Goal: Information Seeking & Learning: Learn about a topic

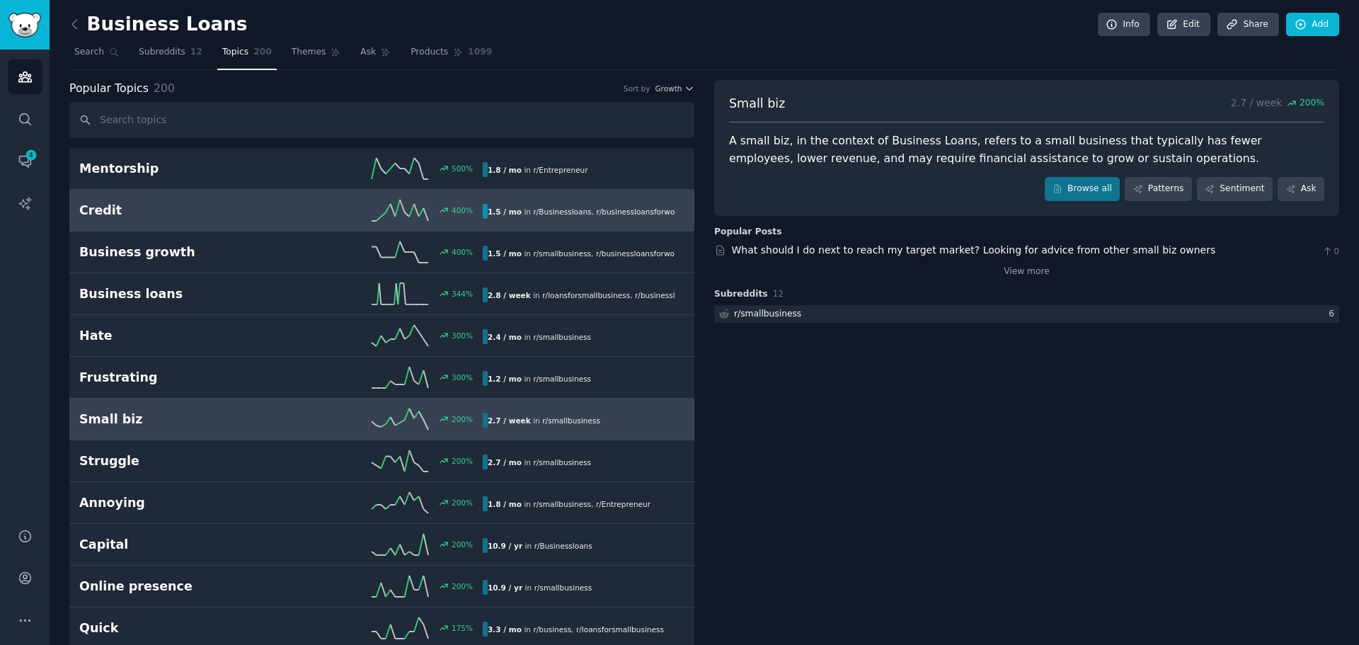
click at [533, 209] on span "r/ Businessloans" at bounding box center [562, 211] width 58 height 8
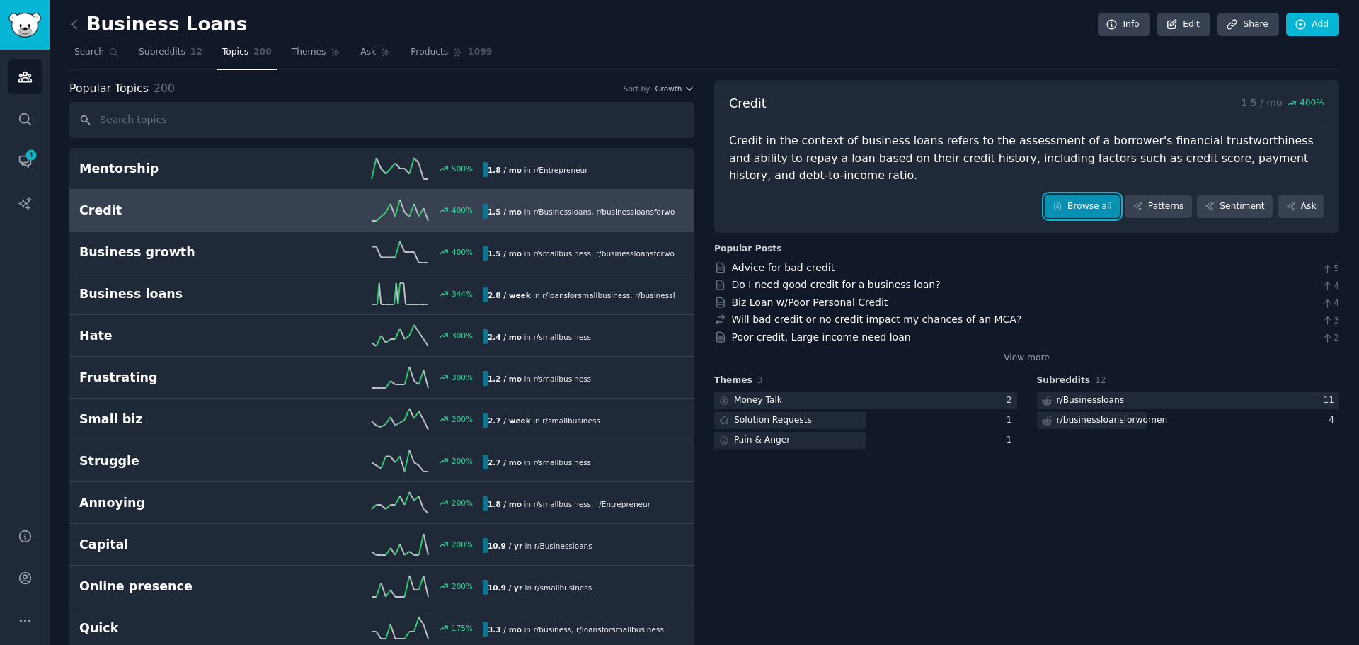
click at [1096, 202] on link "Browse all" at bounding box center [1083, 207] width 76 height 24
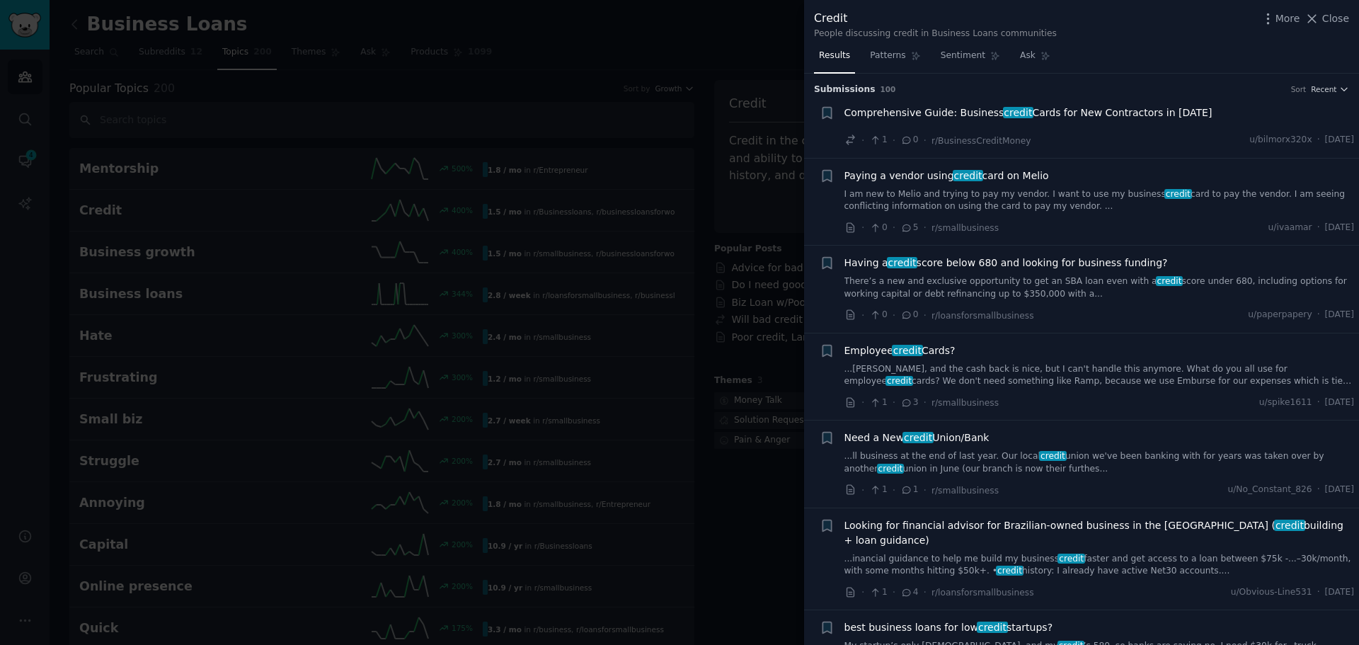
click at [717, 108] on div at bounding box center [679, 322] width 1359 height 645
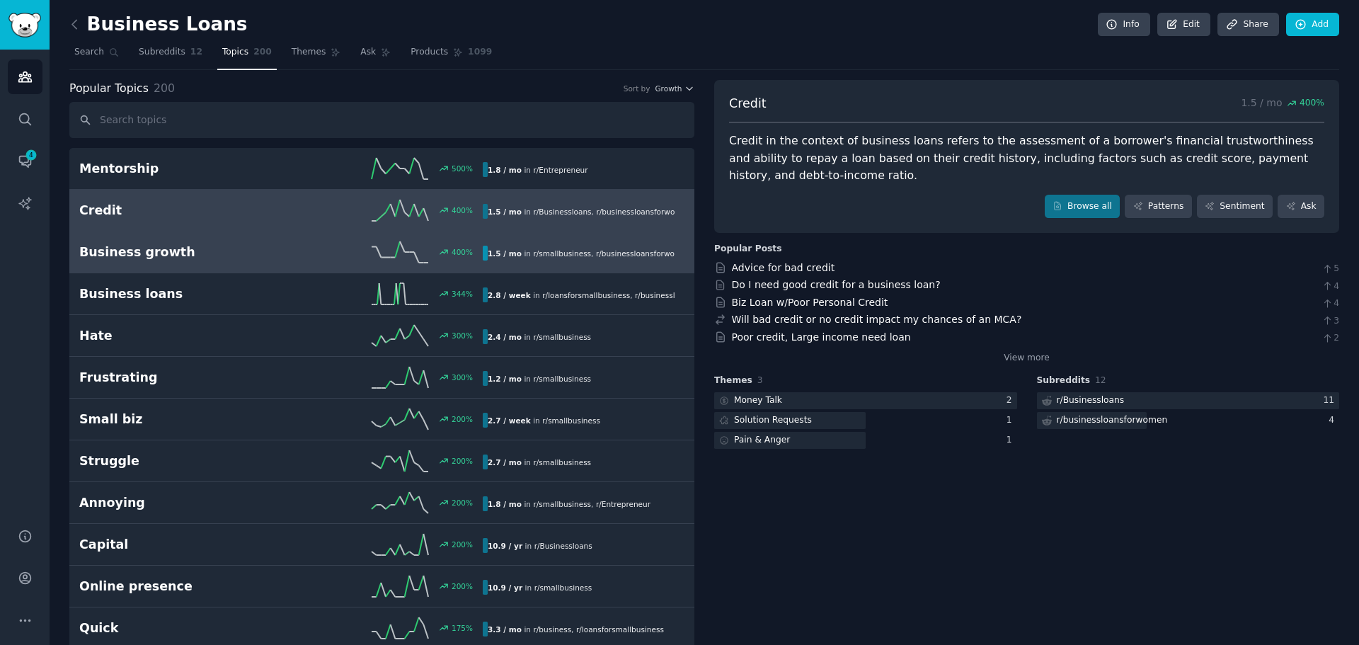
click at [576, 261] on div "Business growth 400 % 1.5 / mo in r/ smallbusiness , r/ businessloansforwomen 4…" at bounding box center [381, 251] width 605 height 21
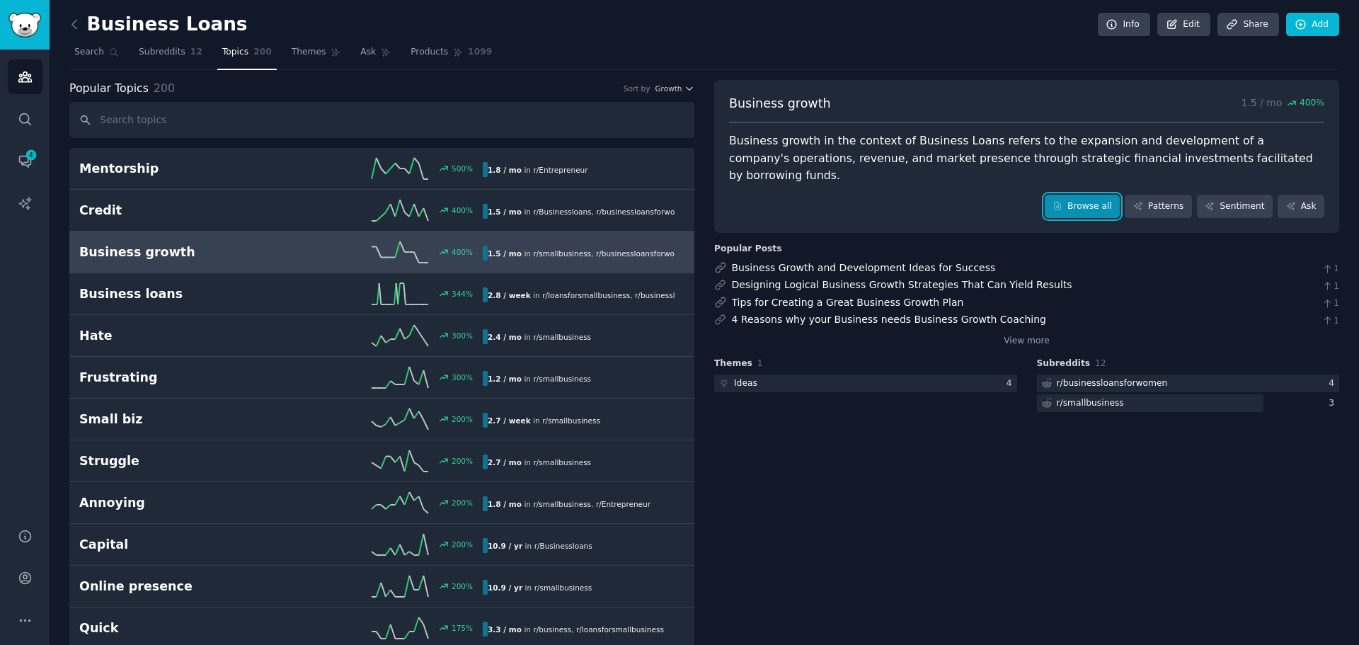
click at [1088, 195] on link "Browse all" at bounding box center [1083, 207] width 76 height 24
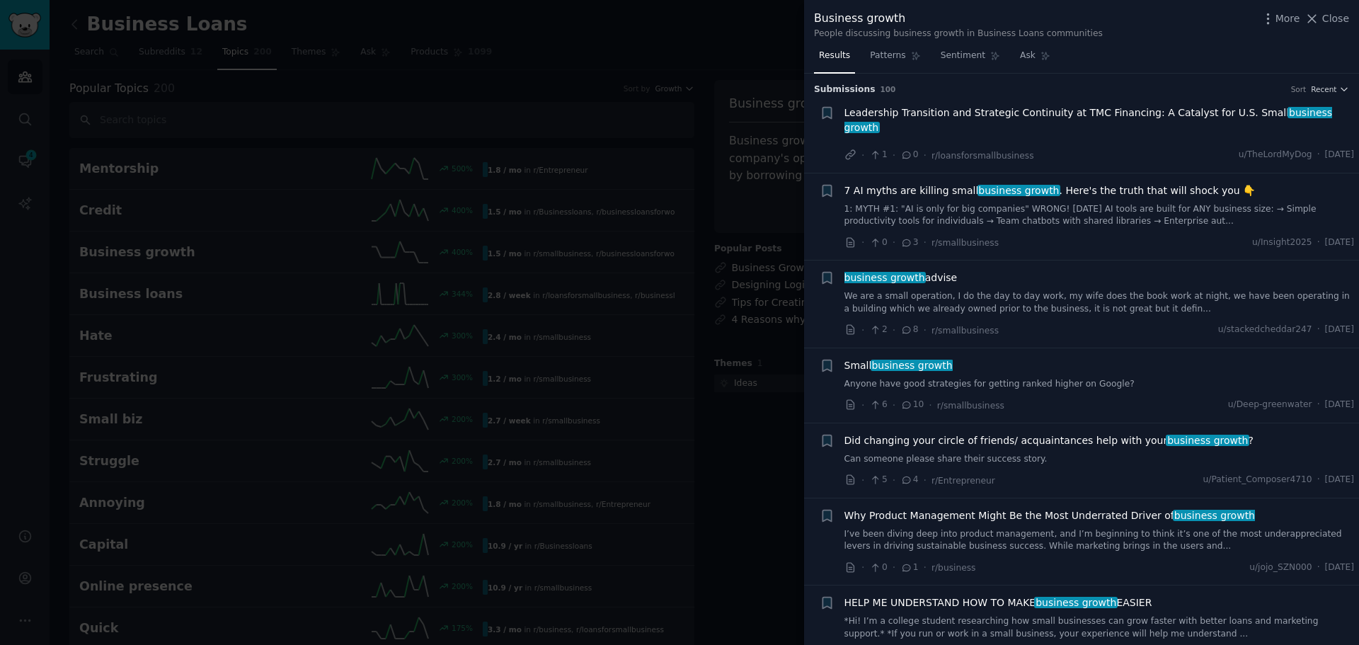
click at [720, 76] on div at bounding box center [679, 322] width 1359 height 645
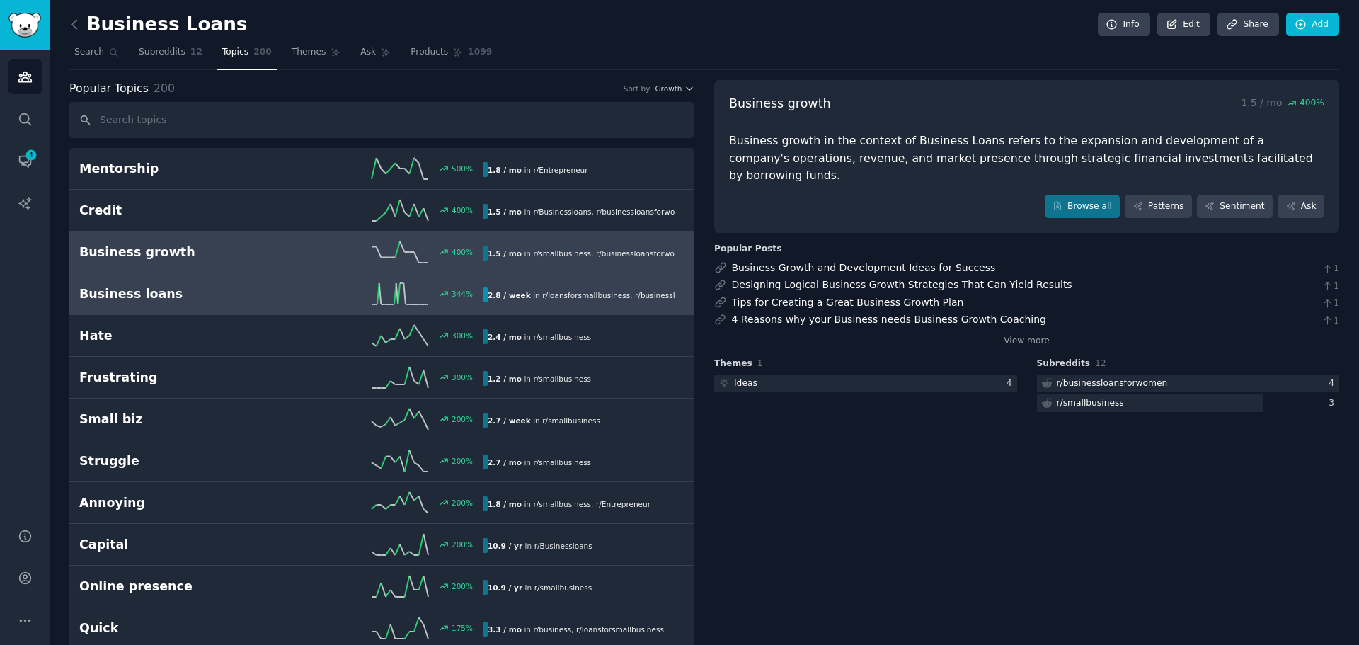
click at [572, 293] on span "r/ loansforsmallbusiness" at bounding box center [586, 295] width 88 height 8
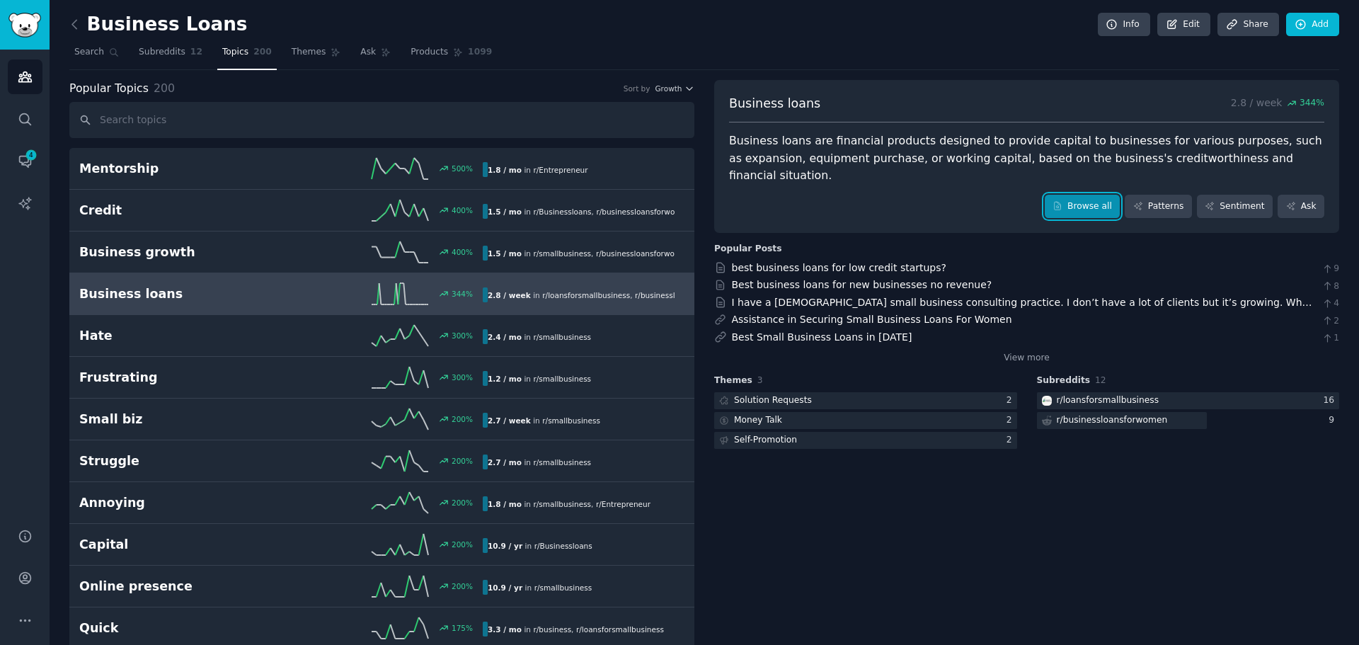
click at [1078, 195] on link "Browse all" at bounding box center [1083, 207] width 76 height 24
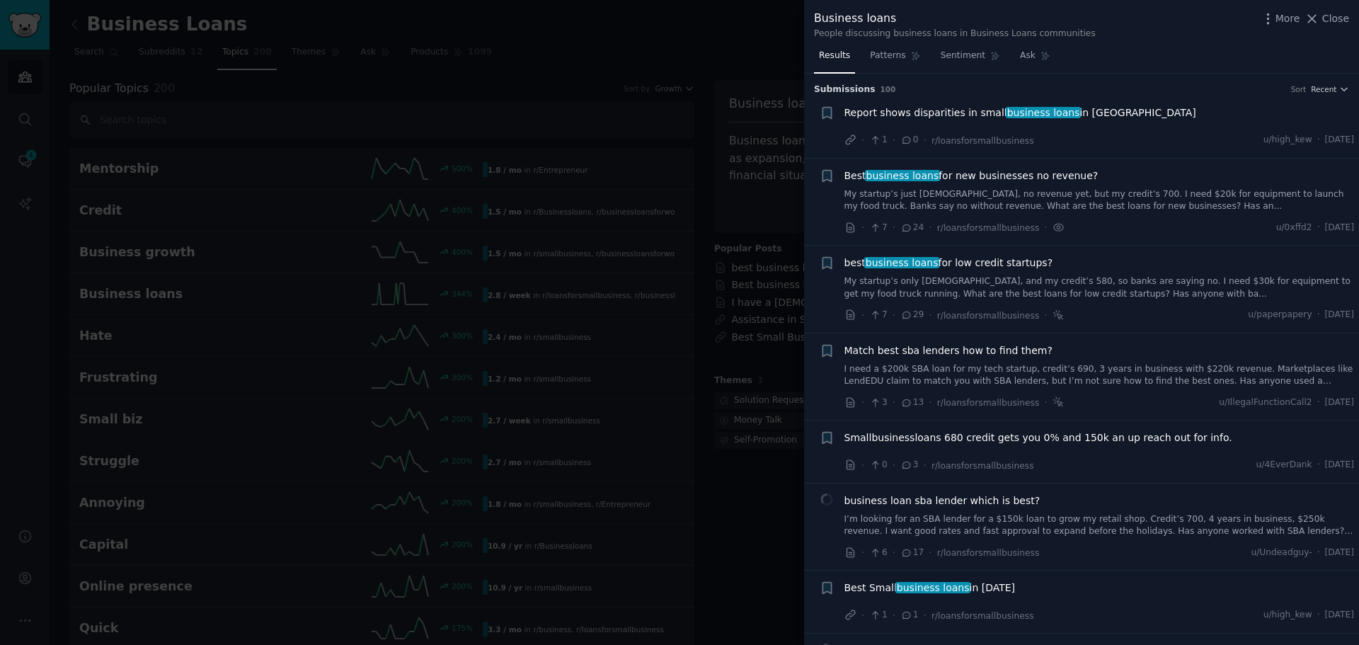
click at [699, 102] on div at bounding box center [679, 322] width 1359 height 645
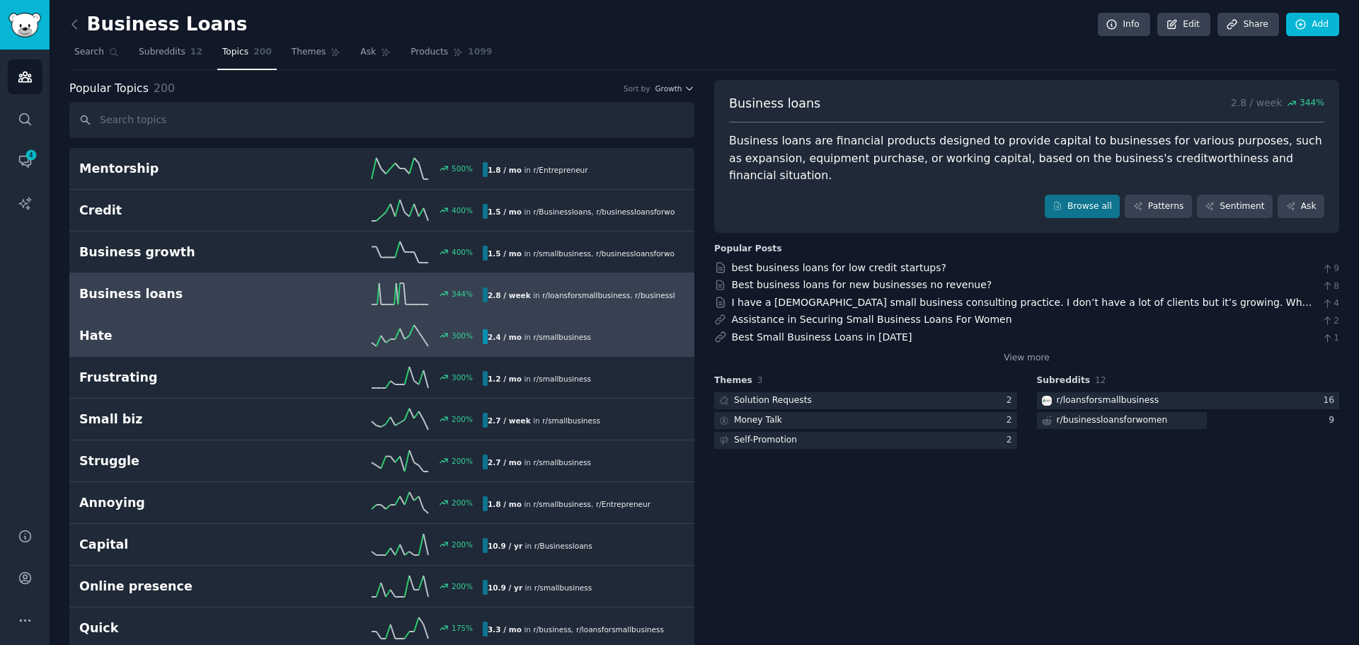
click at [559, 341] on span "r/ smallbusiness" at bounding box center [562, 337] width 58 height 8
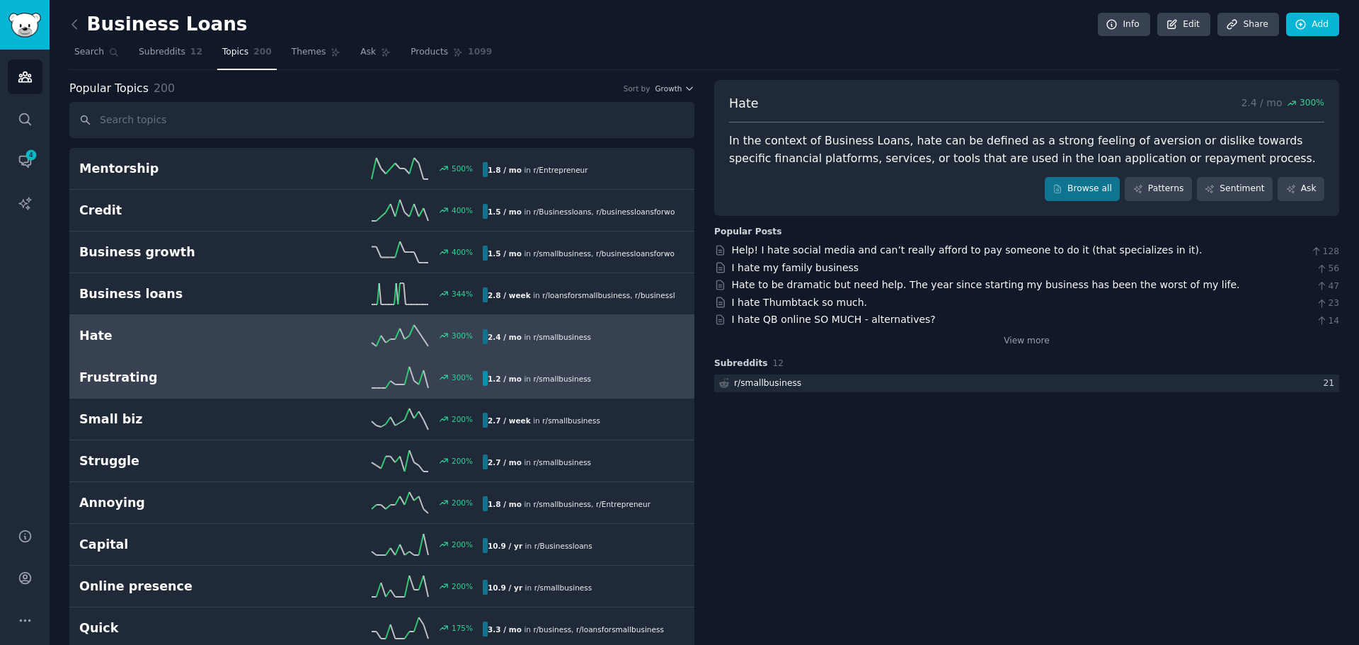
click at [544, 376] on span "r/ smallbusiness" at bounding box center [562, 379] width 58 height 8
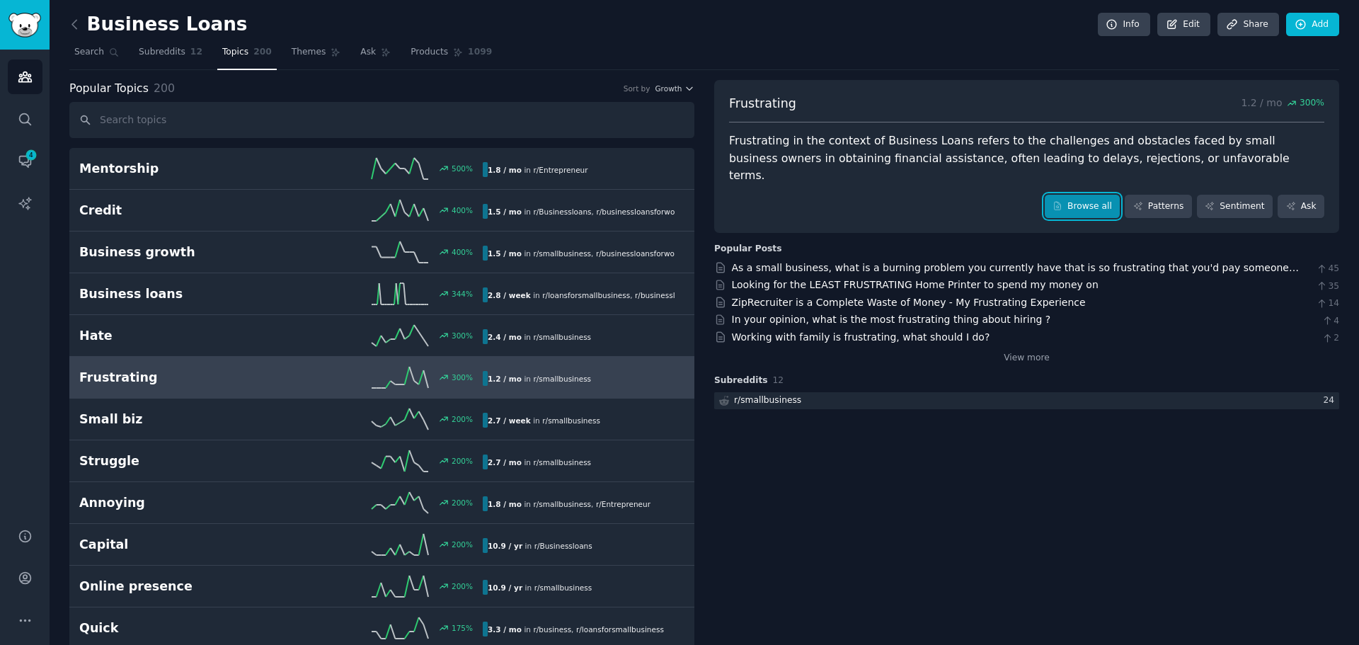
click at [1095, 195] on link "Browse all" at bounding box center [1083, 207] width 76 height 24
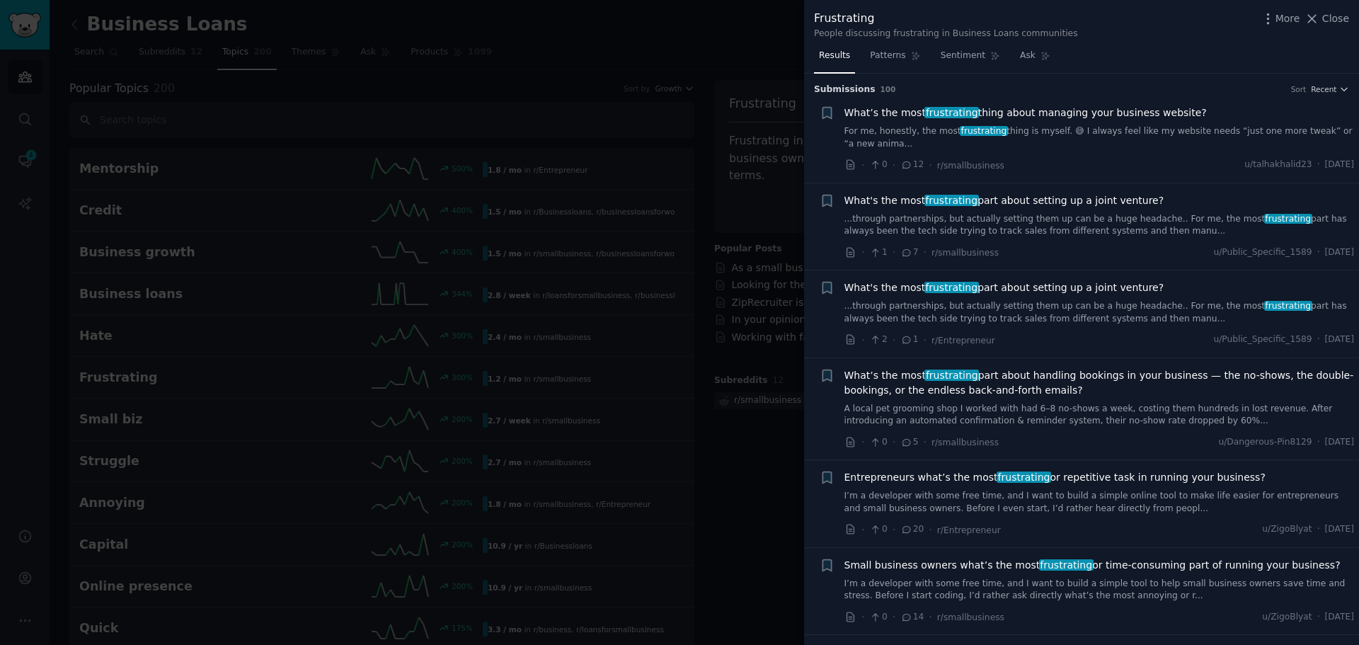
click at [708, 101] on div at bounding box center [679, 322] width 1359 height 645
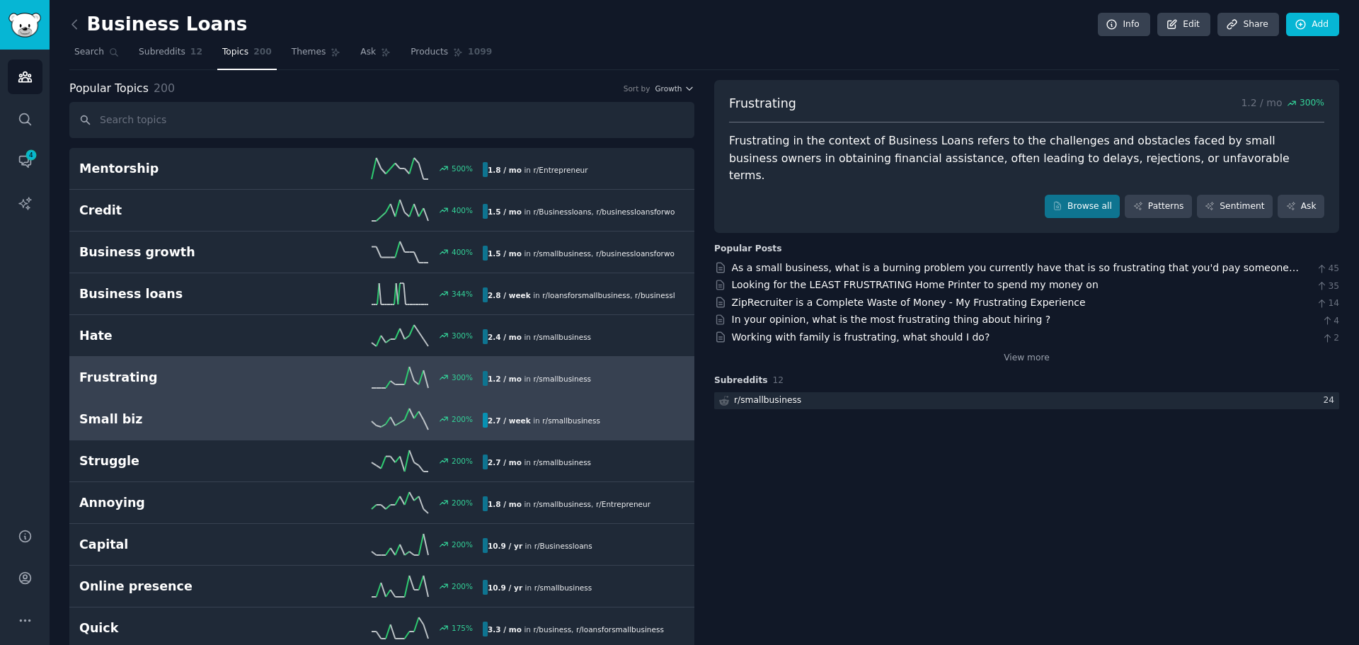
click at [553, 416] on span "r/ smallbusiness" at bounding box center [571, 420] width 58 height 8
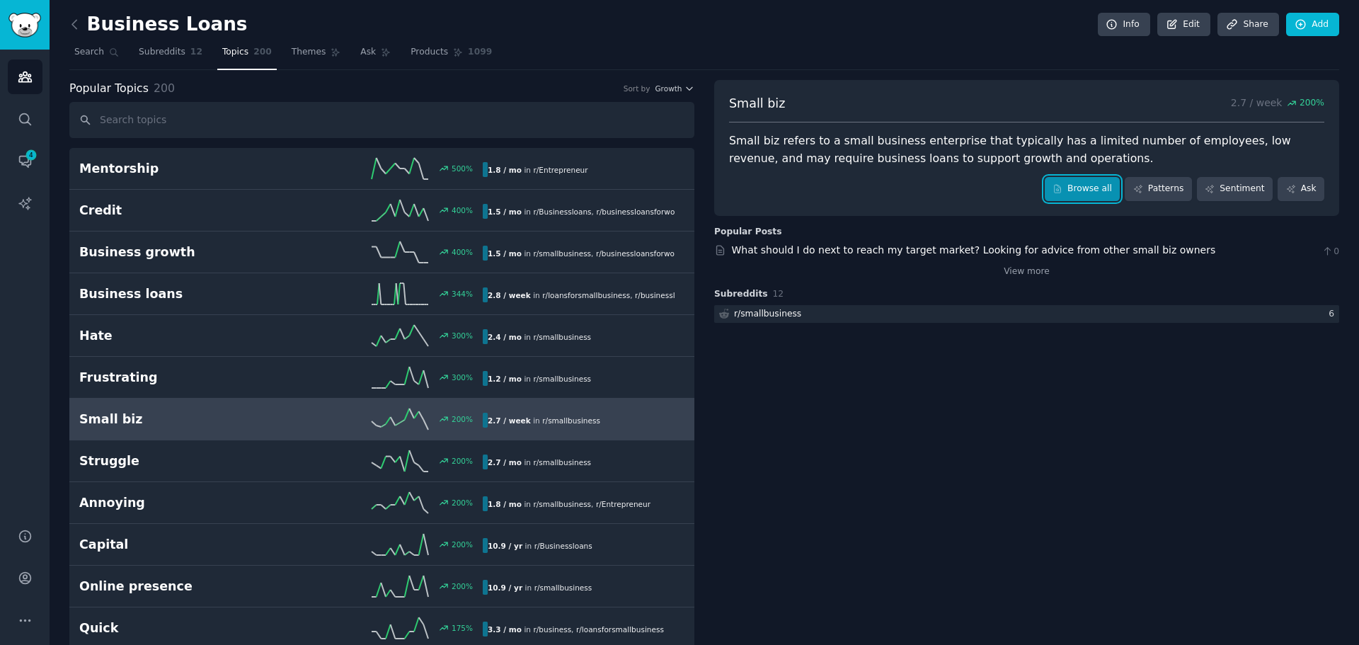
click at [1063, 188] on icon at bounding box center [1058, 189] width 10 height 10
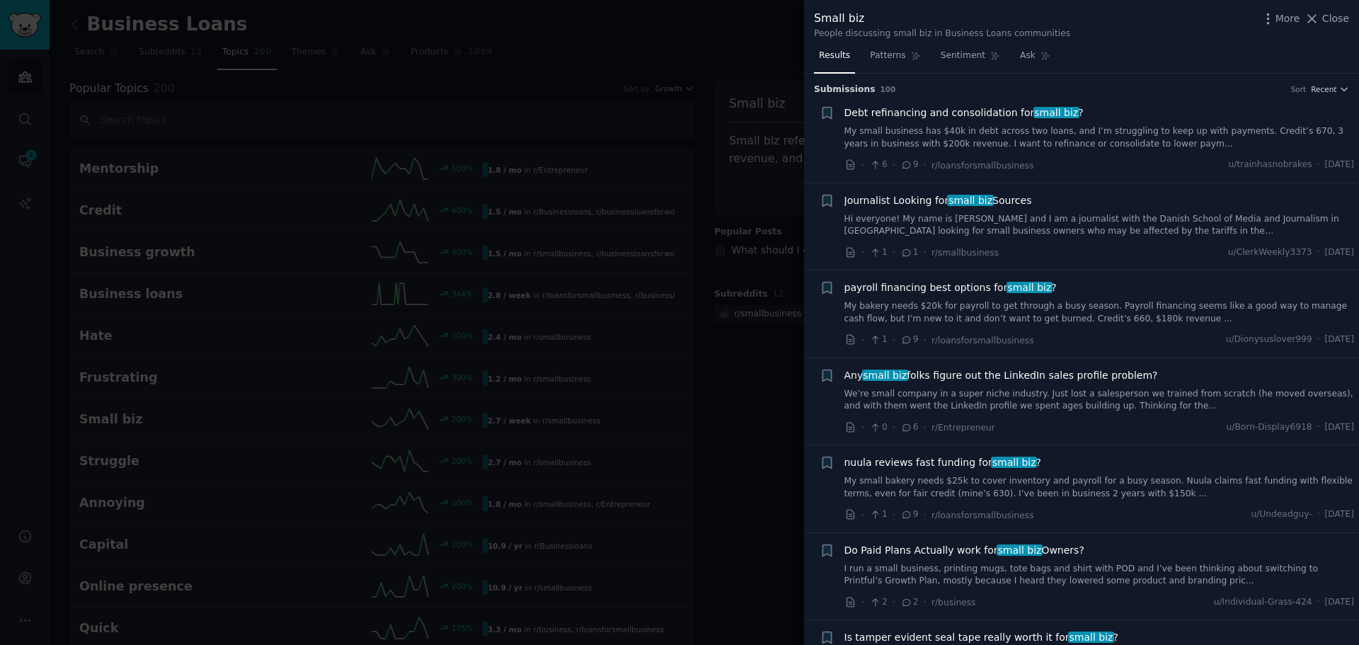
click at [724, 370] on div at bounding box center [679, 322] width 1359 height 645
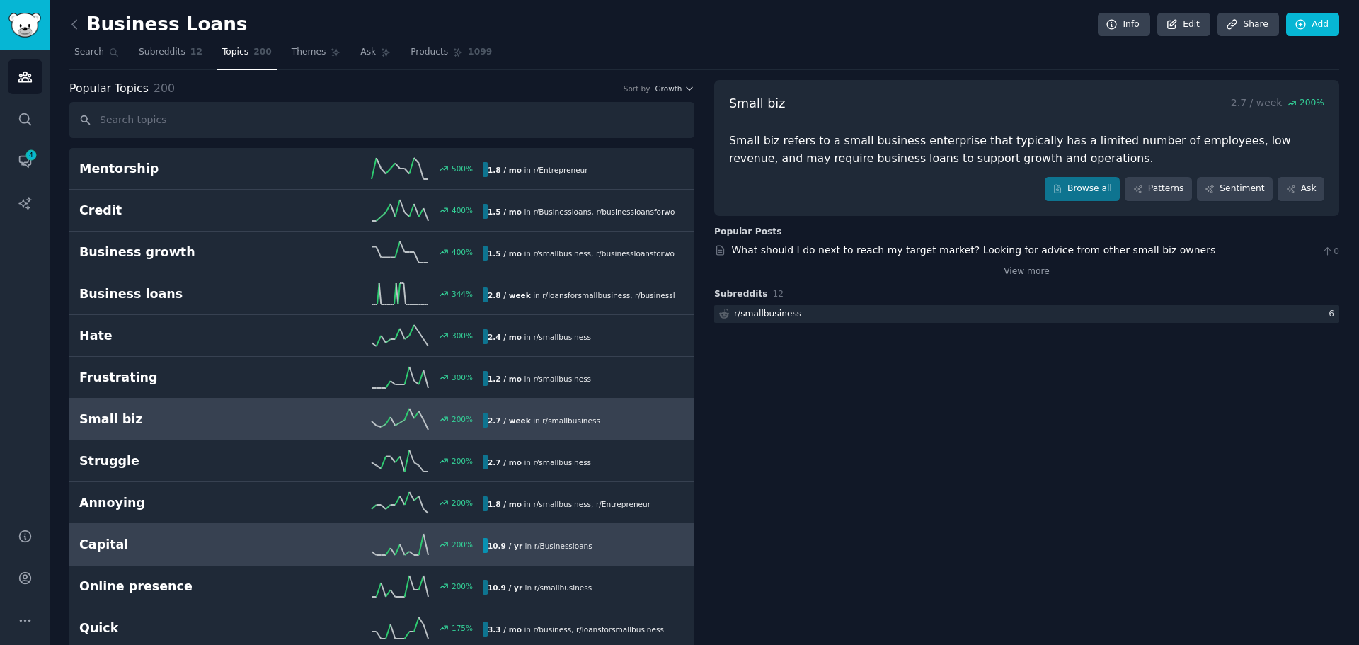
click at [508, 537] on div "Capital 200 % 10.9 / yr in r/ Businessloans" at bounding box center [381, 544] width 605 height 21
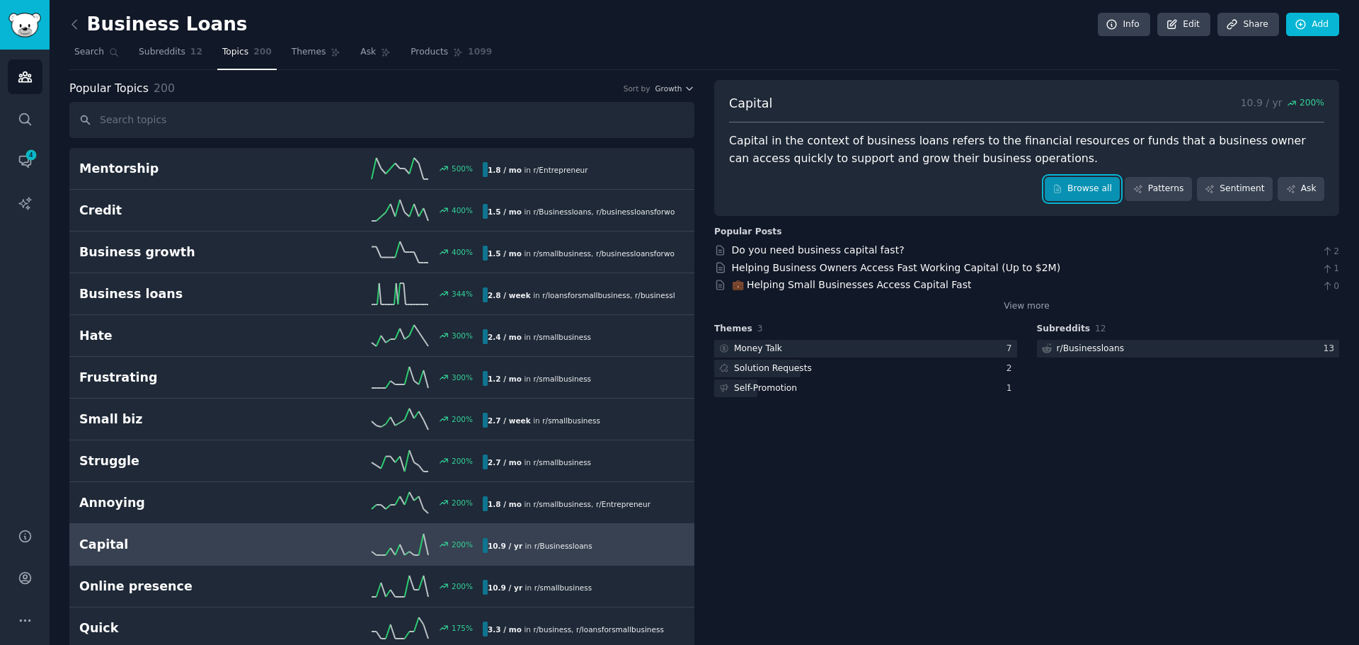
click at [1088, 191] on link "Browse all" at bounding box center [1083, 189] width 76 height 24
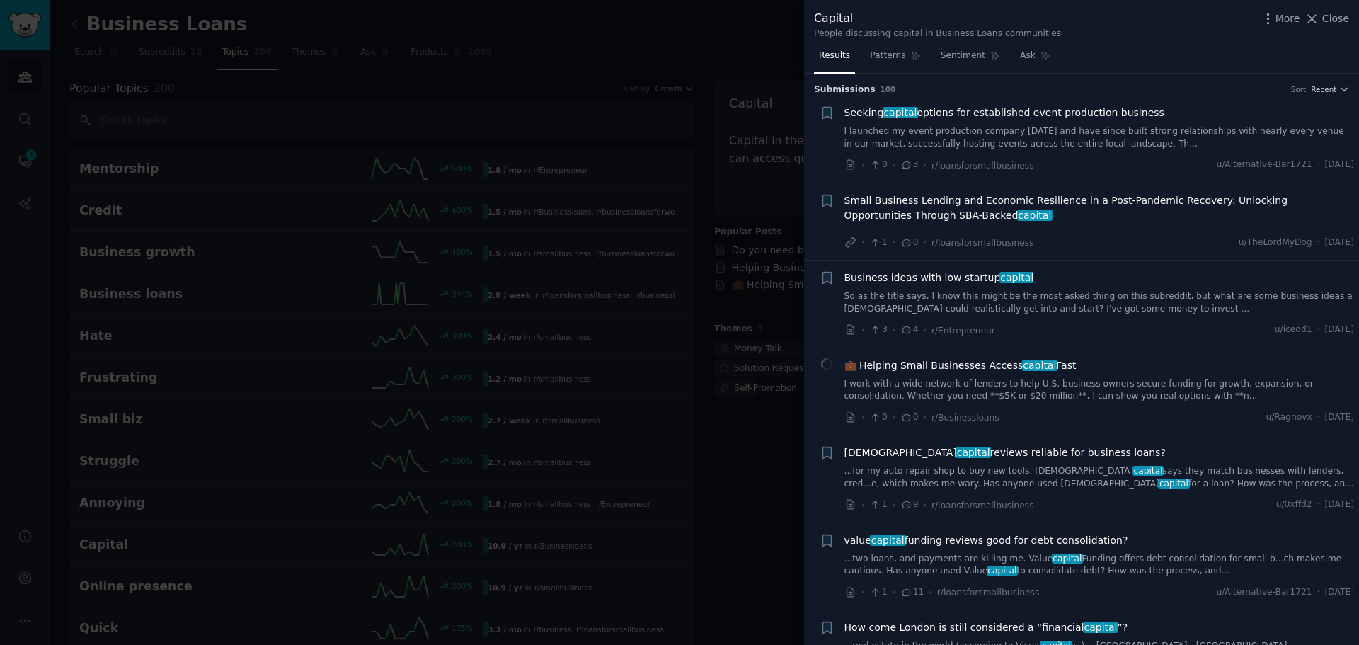
click at [901, 114] on span "capital" at bounding box center [901, 112] width 36 height 11
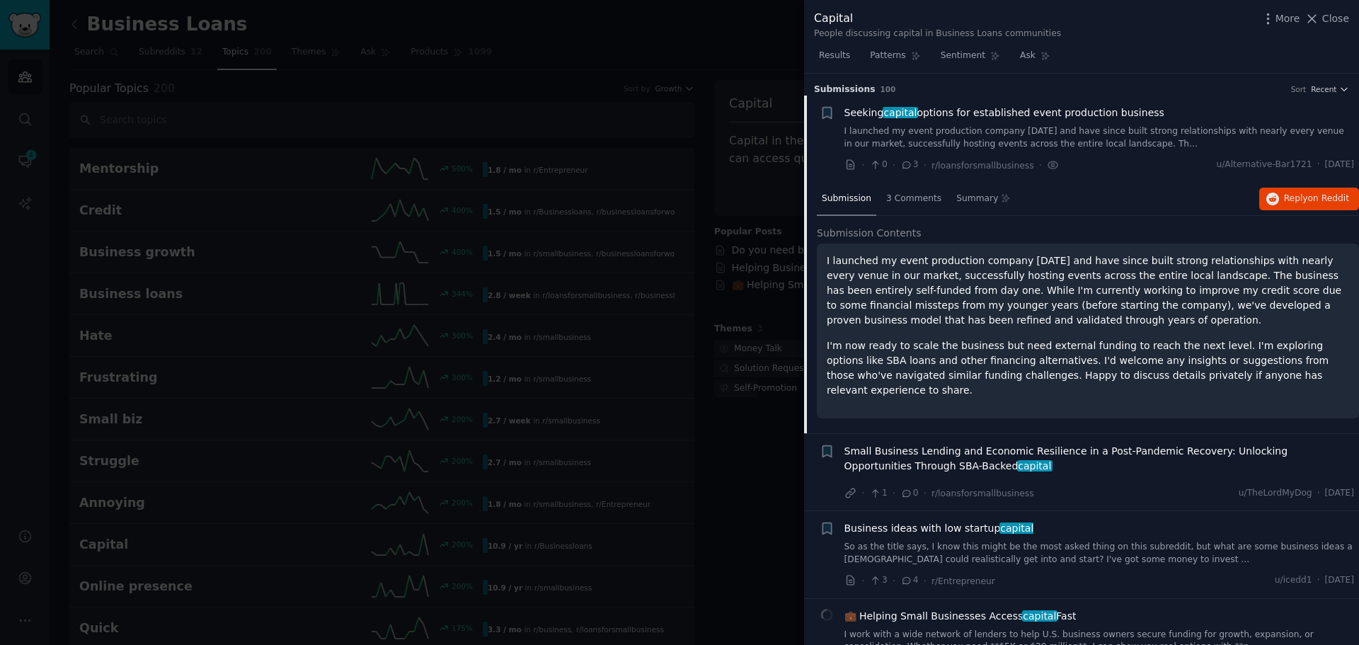
scroll to position [23, 0]
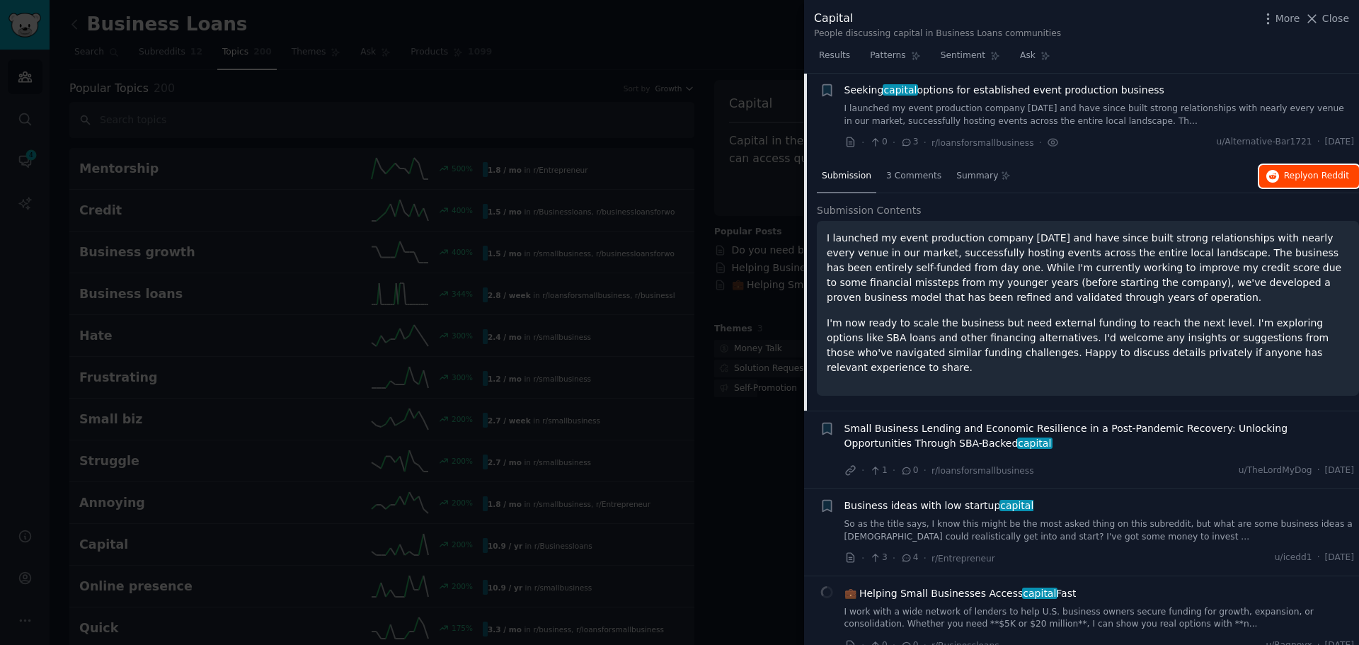
click at [1297, 184] on button "Reply on Reddit" at bounding box center [1310, 176] width 100 height 23
click at [1301, 176] on span "Reply on Reddit" at bounding box center [1316, 176] width 65 height 13
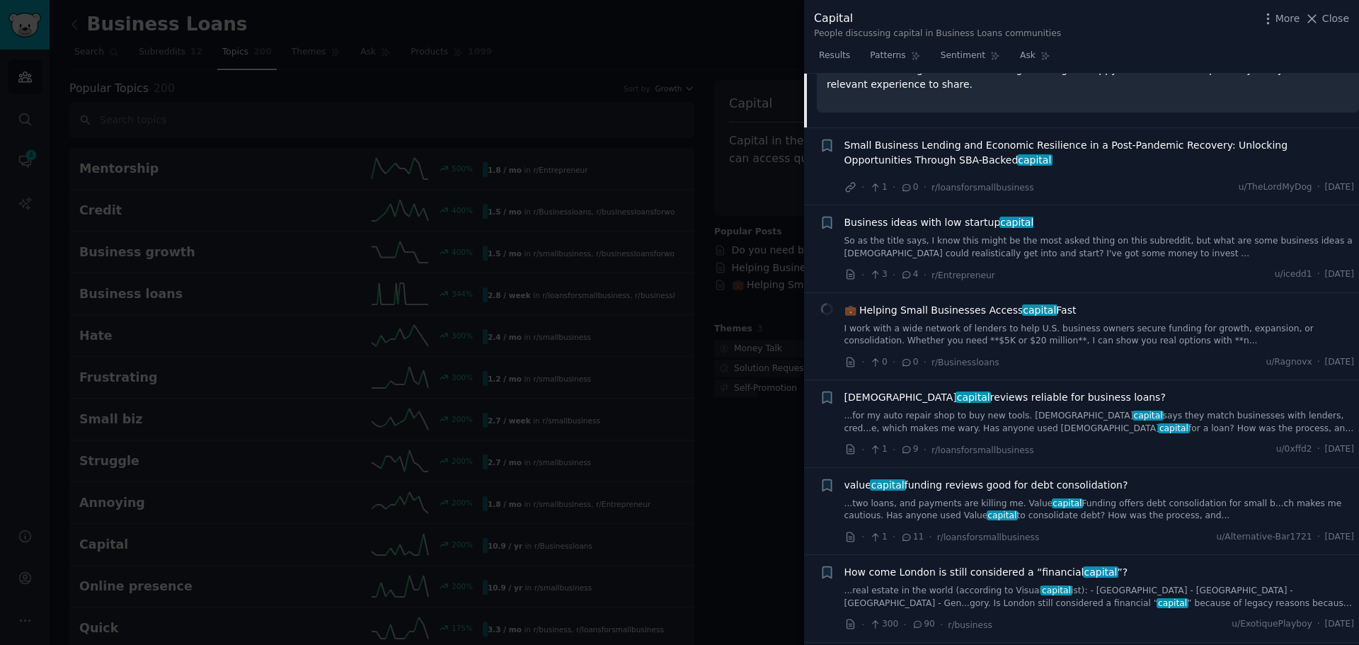
scroll to position [377, 0]
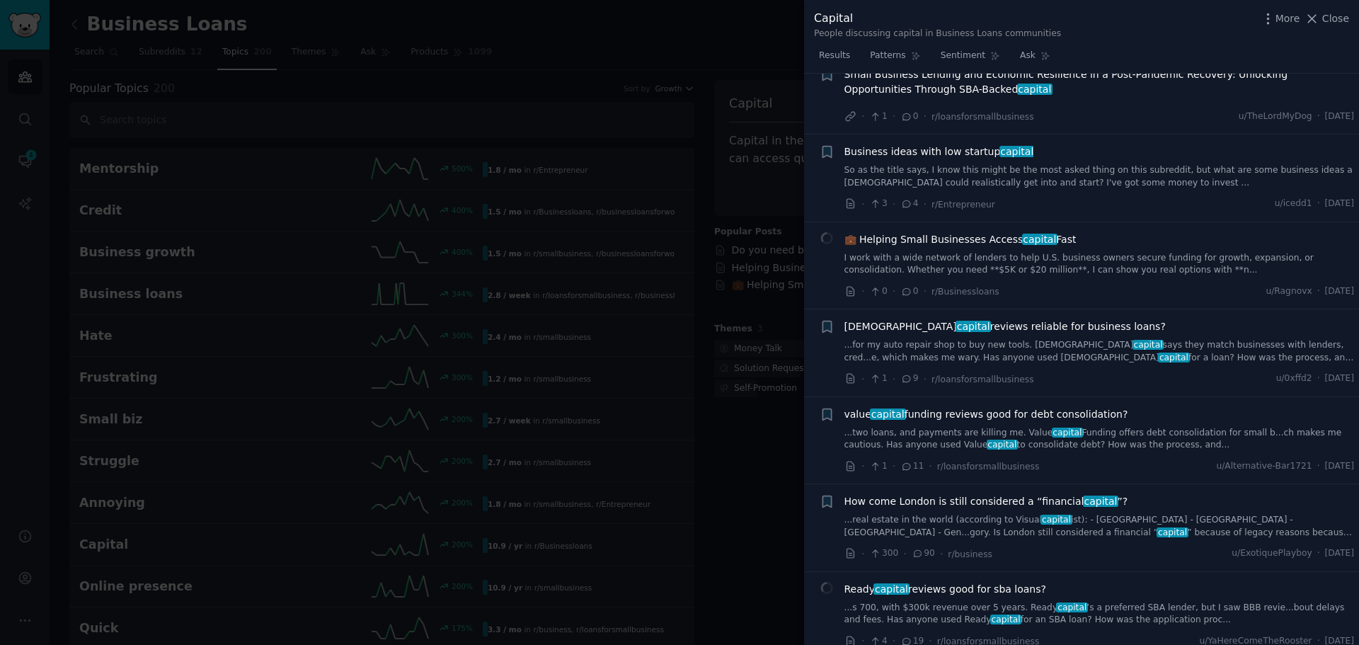
click at [705, 79] on div at bounding box center [679, 322] width 1359 height 645
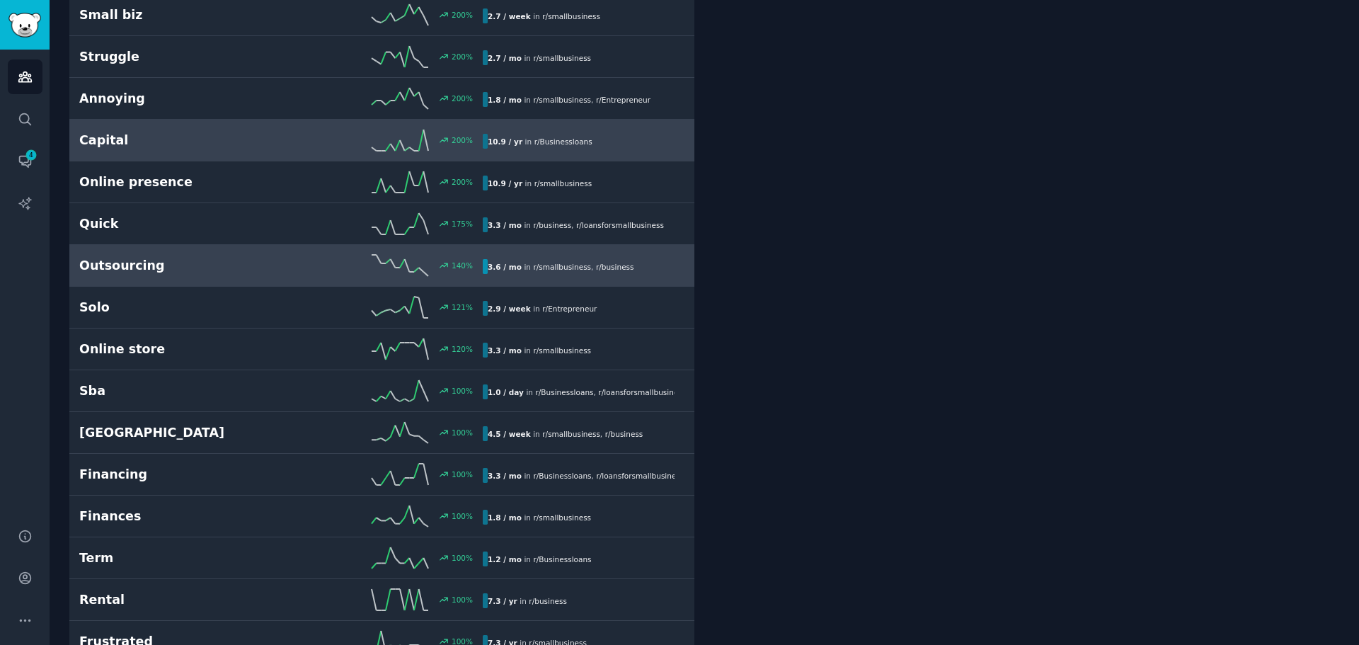
scroll to position [425, 0]
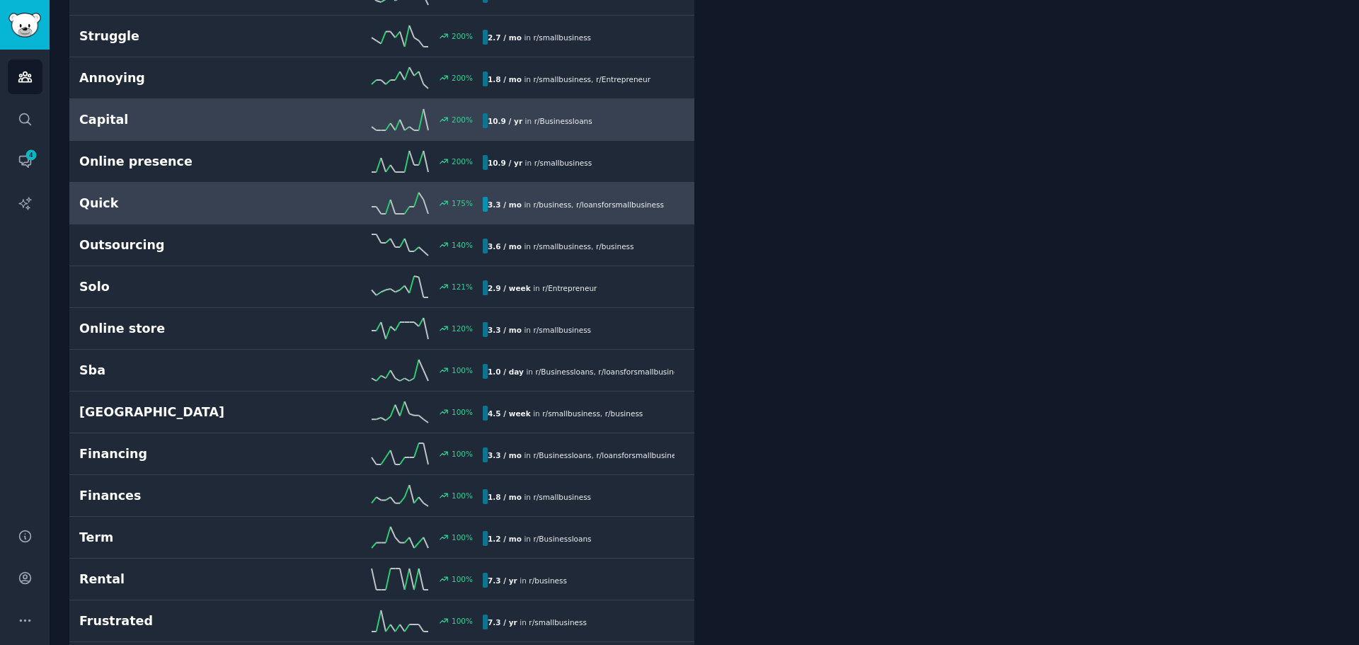
click at [534, 204] on span "r/ business" at bounding box center [552, 204] width 38 height 8
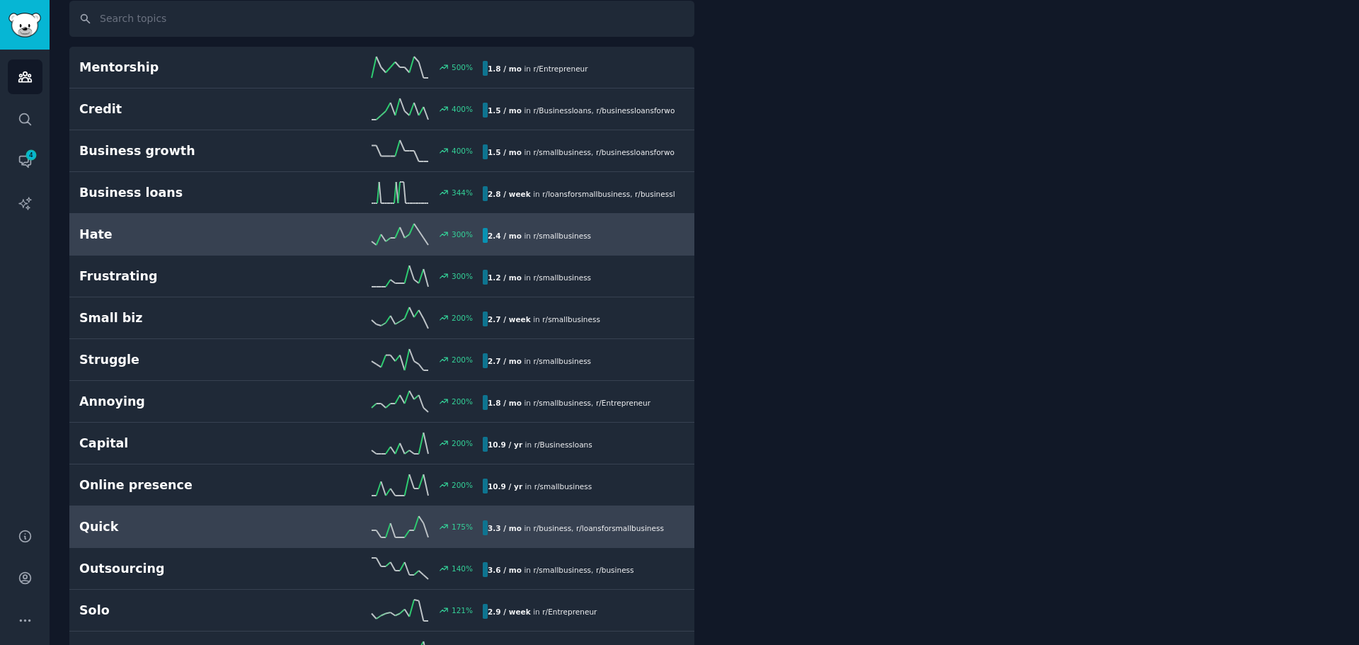
scroll to position [80, 0]
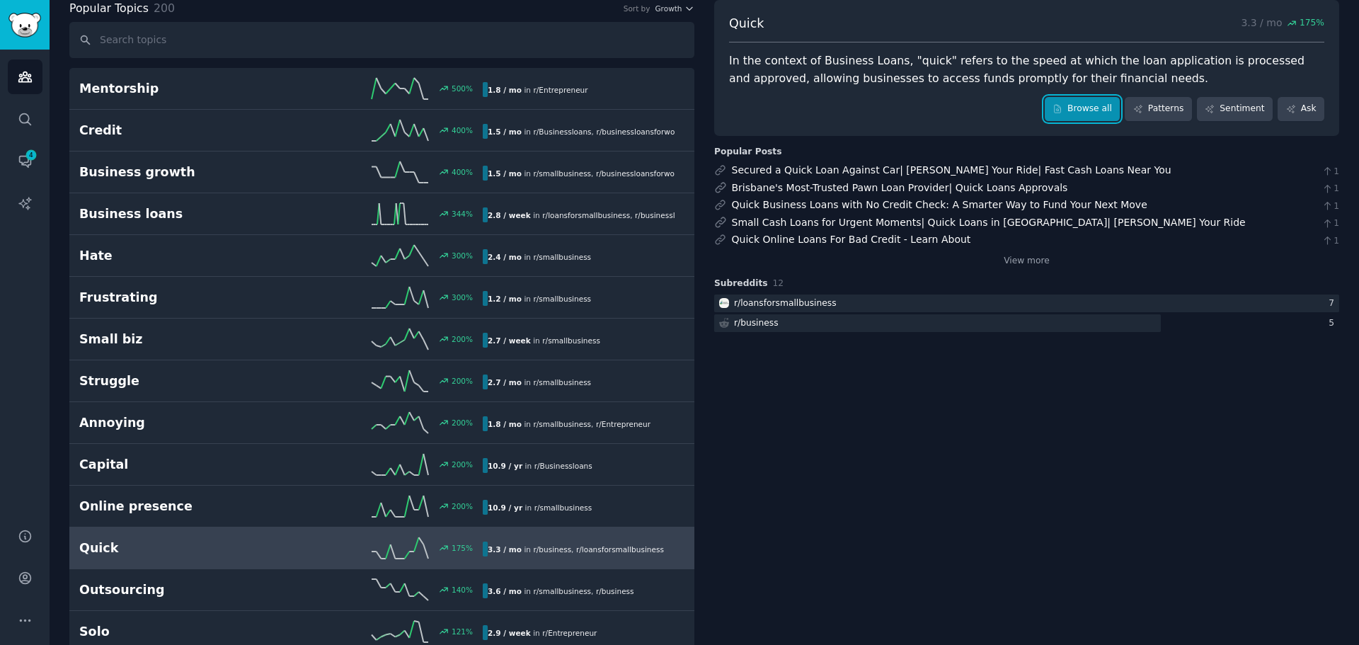
click at [1076, 100] on link "Browse all" at bounding box center [1083, 109] width 76 height 24
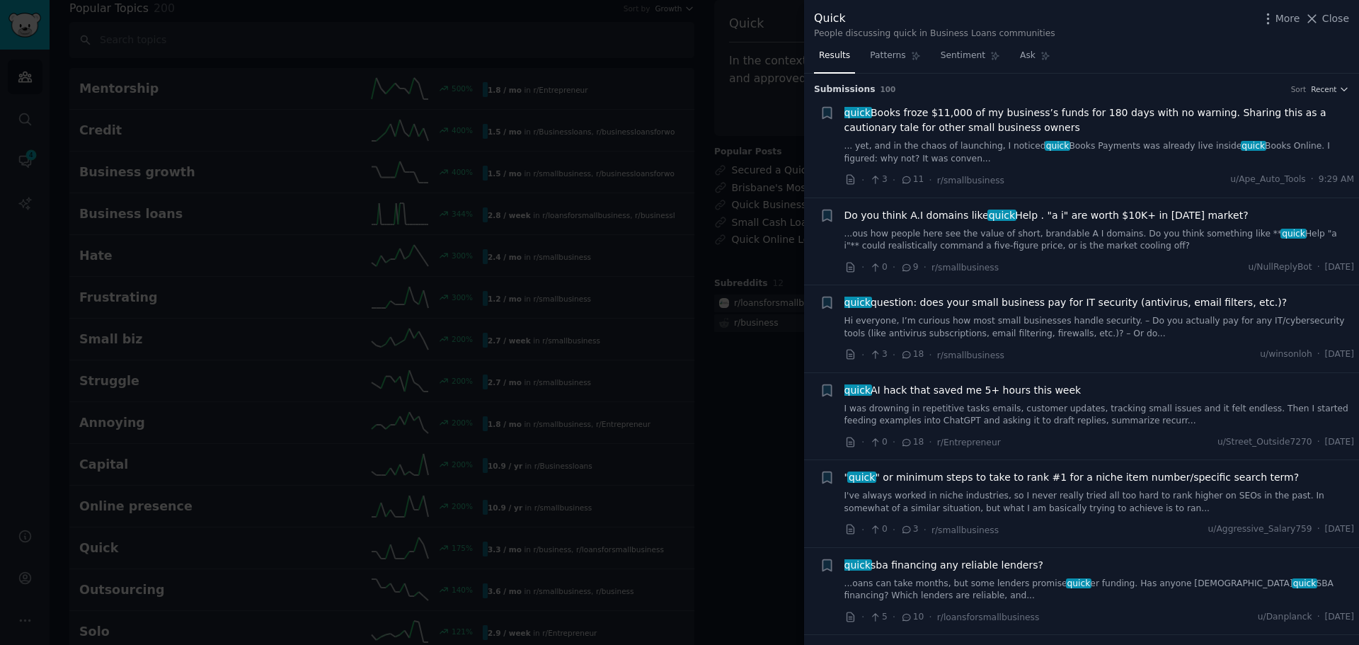
click at [705, 80] on div at bounding box center [679, 322] width 1359 height 645
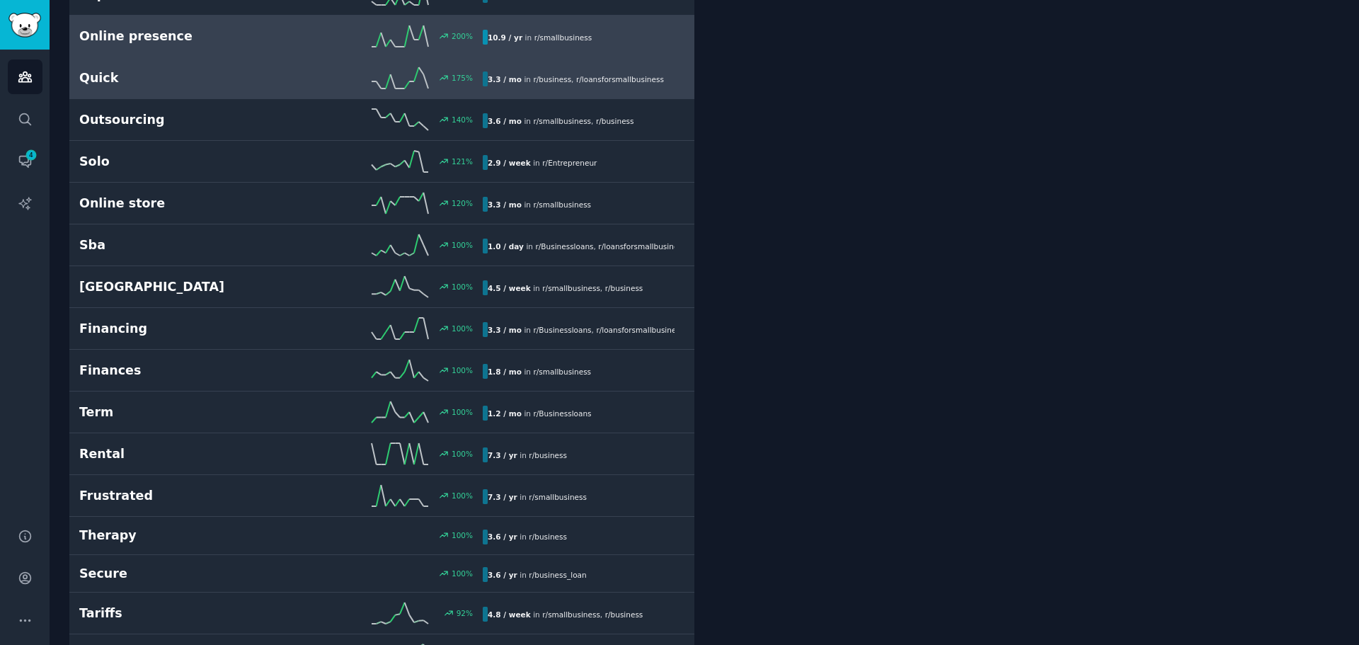
scroll to position [576, 0]
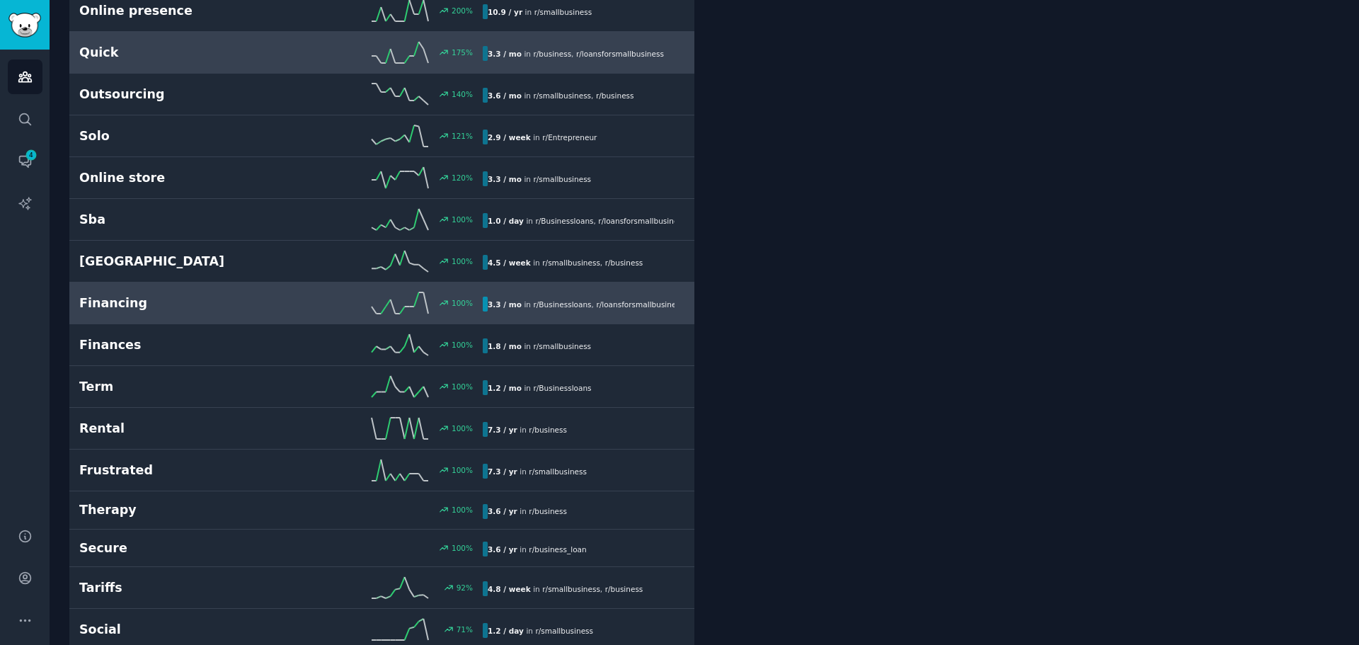
click at [605, 298] on div "3.3 / mo in r/ Businessloans , r/ loansforsmallbusiness" at bounding box center [579, 304] width 192 height 15
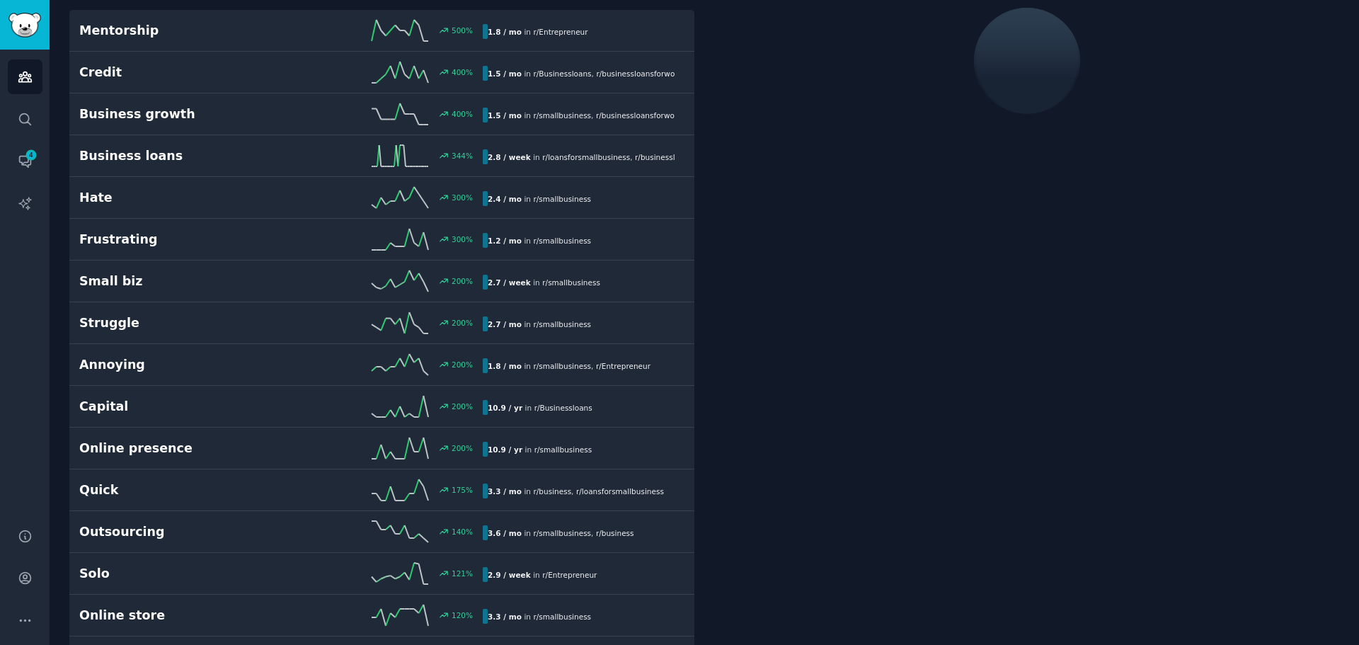
scroll to position [80, 0]
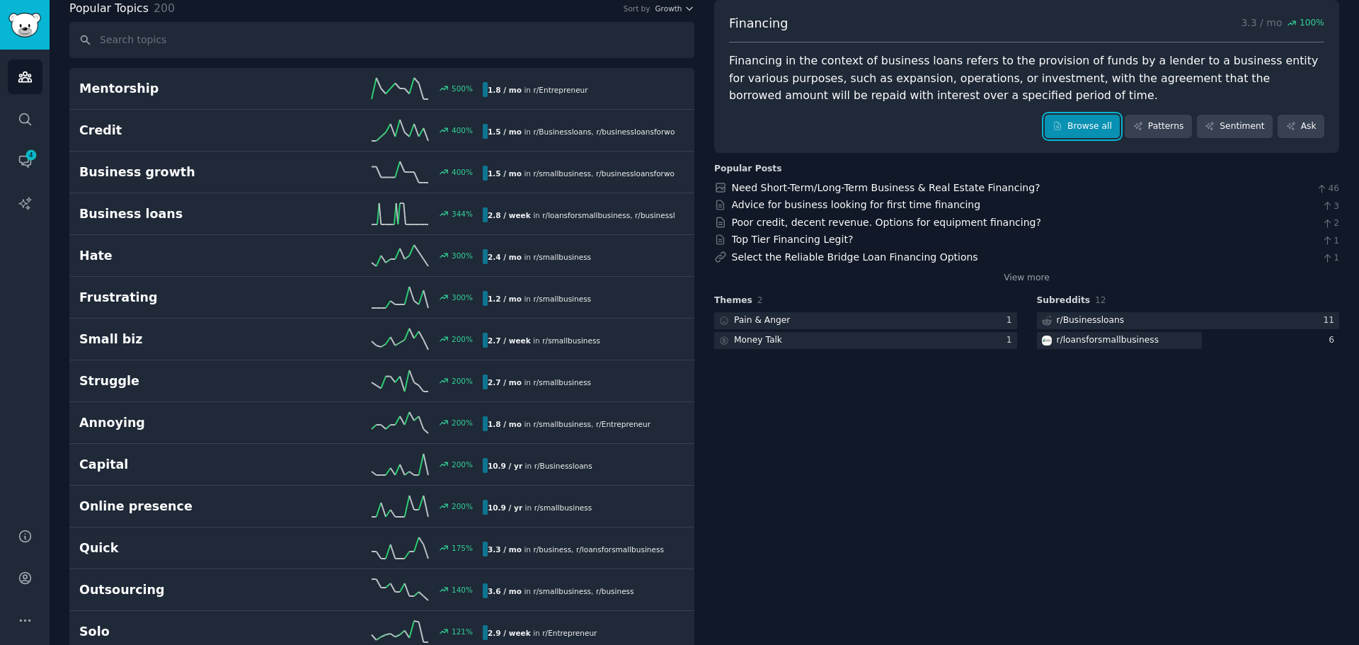
click at [1076, 128] on link "Browse all" at bounding box center [1083, 127] width 76 height 24
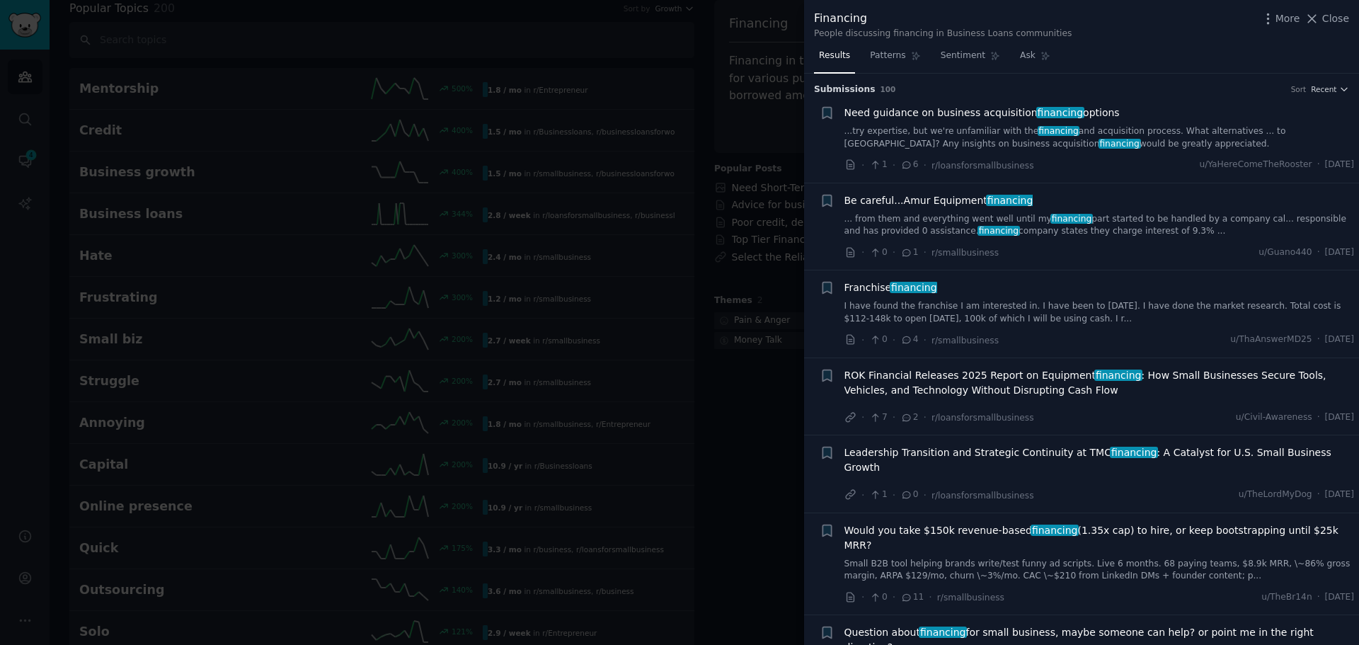
click at [983, 129] on link "...try expertise, but we're unfamiliar with the financing and acquisition proce…" at bounding box center [1100, 137] width 511 height 25
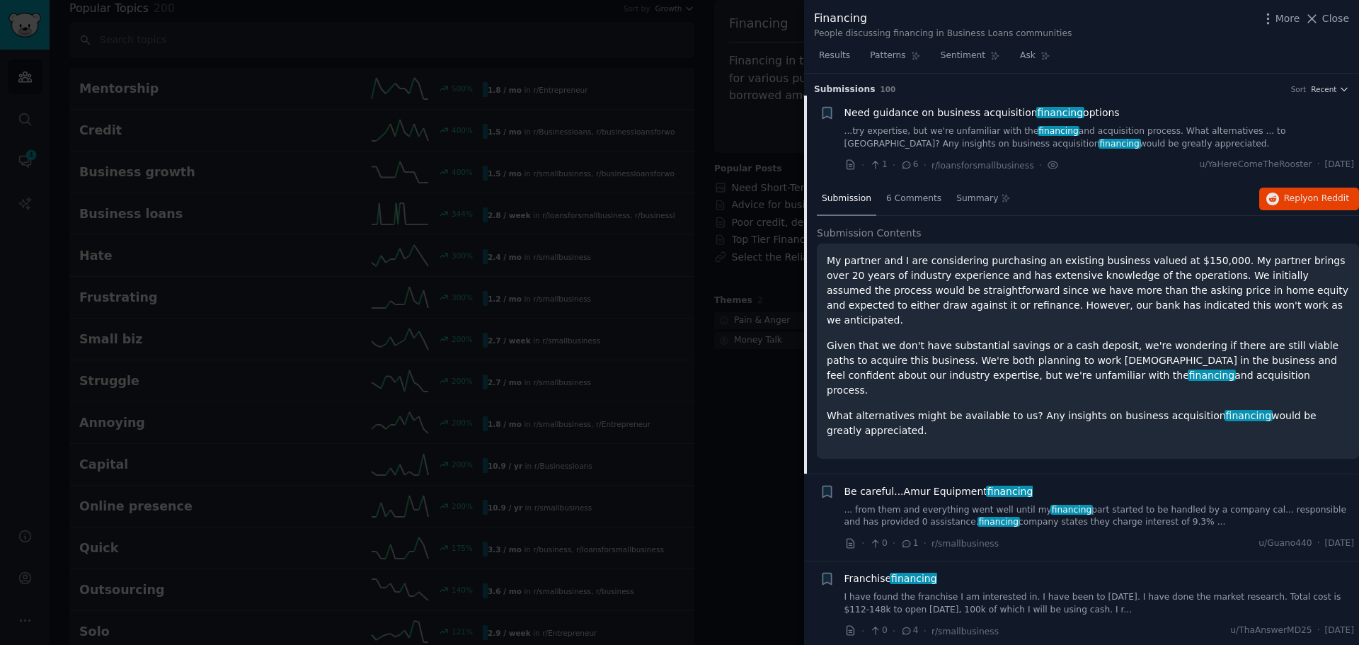
scroll to position [23, 0]
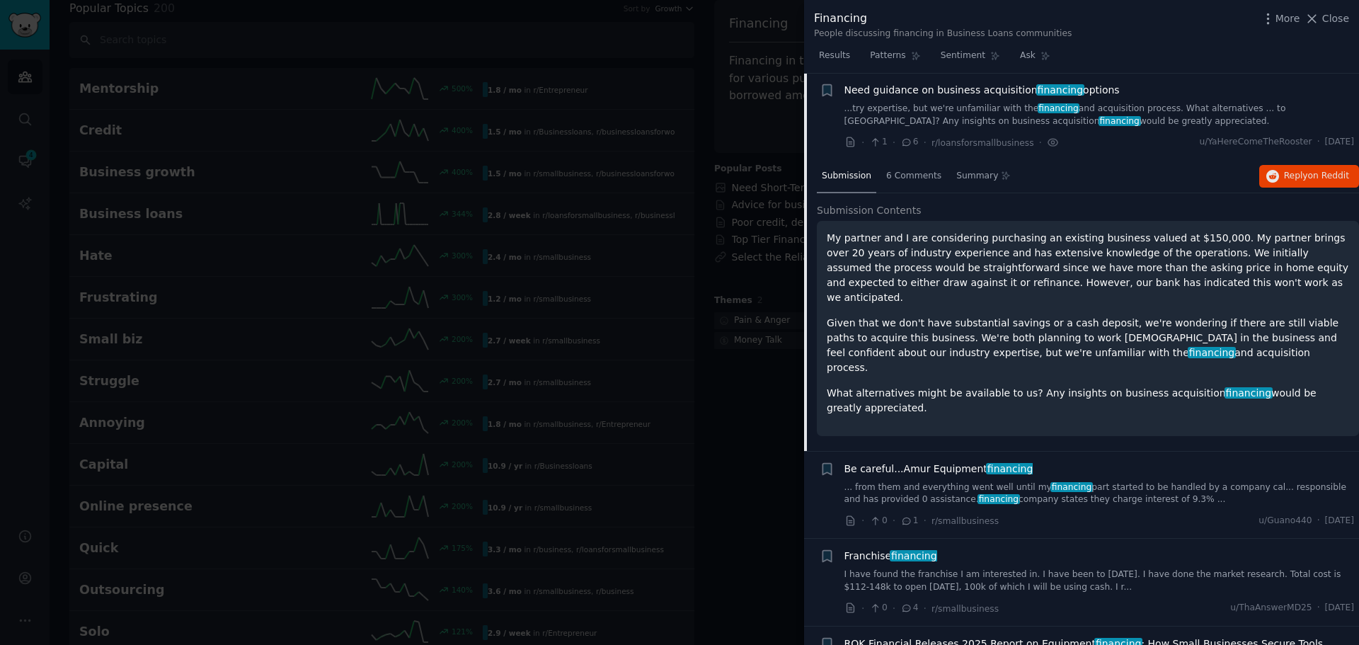
click at [1011, 212] on h2 "Submission Contents" at bounding box center [1088, 210] width 542 height 15
click at [969, 257] on p "My partner and I are considering purchasing an existing business valued at $150…" at bounding box center [1088, 268] width 523 height 74
click at [952, 110] on link "...try expertise, but we're unfamiliar with the financing and acquisition proce…" at bounding box center [1100, 115] width 511 height 25
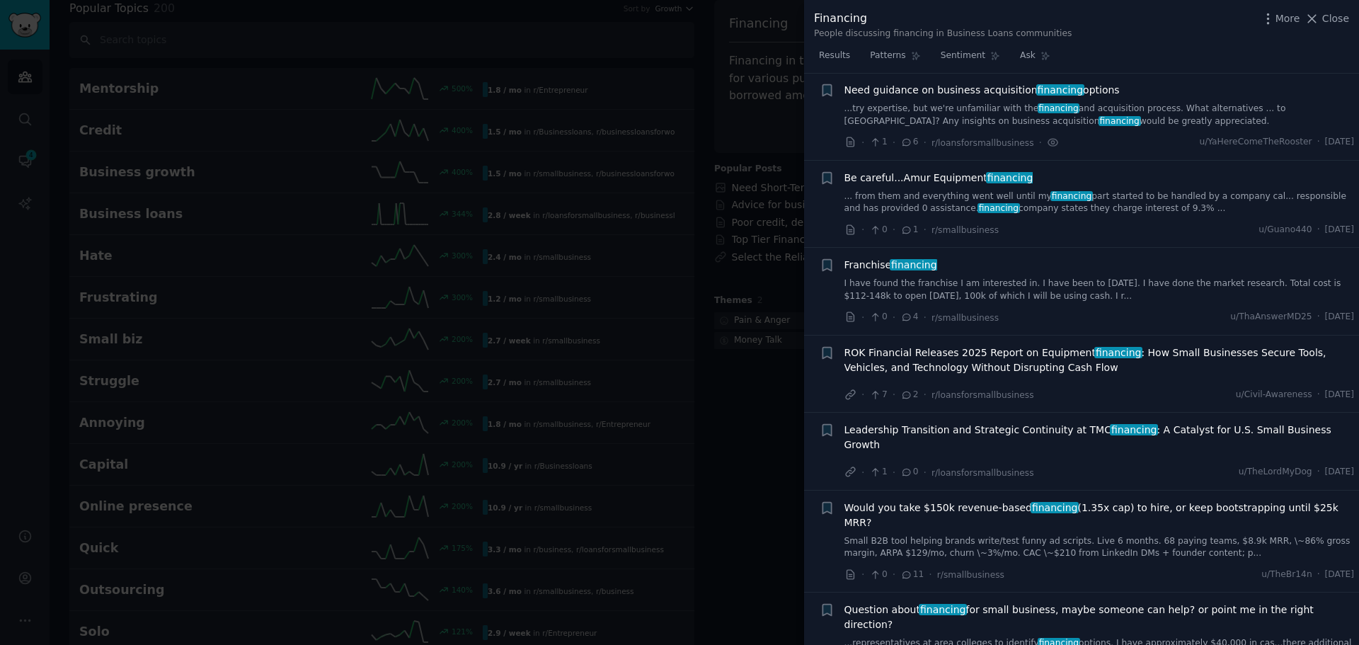
click at [729, 372] on div at bounding box center [679, 322] width 1359 height 645
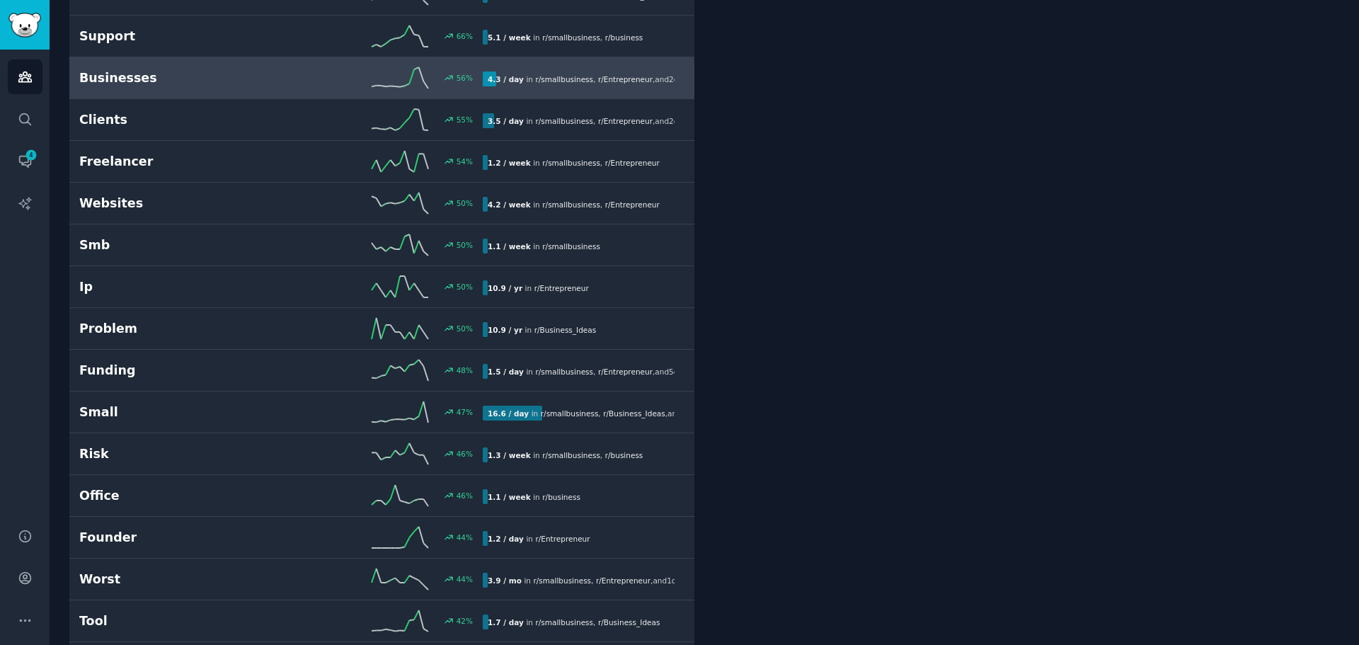
scroll to position [1284, 0]
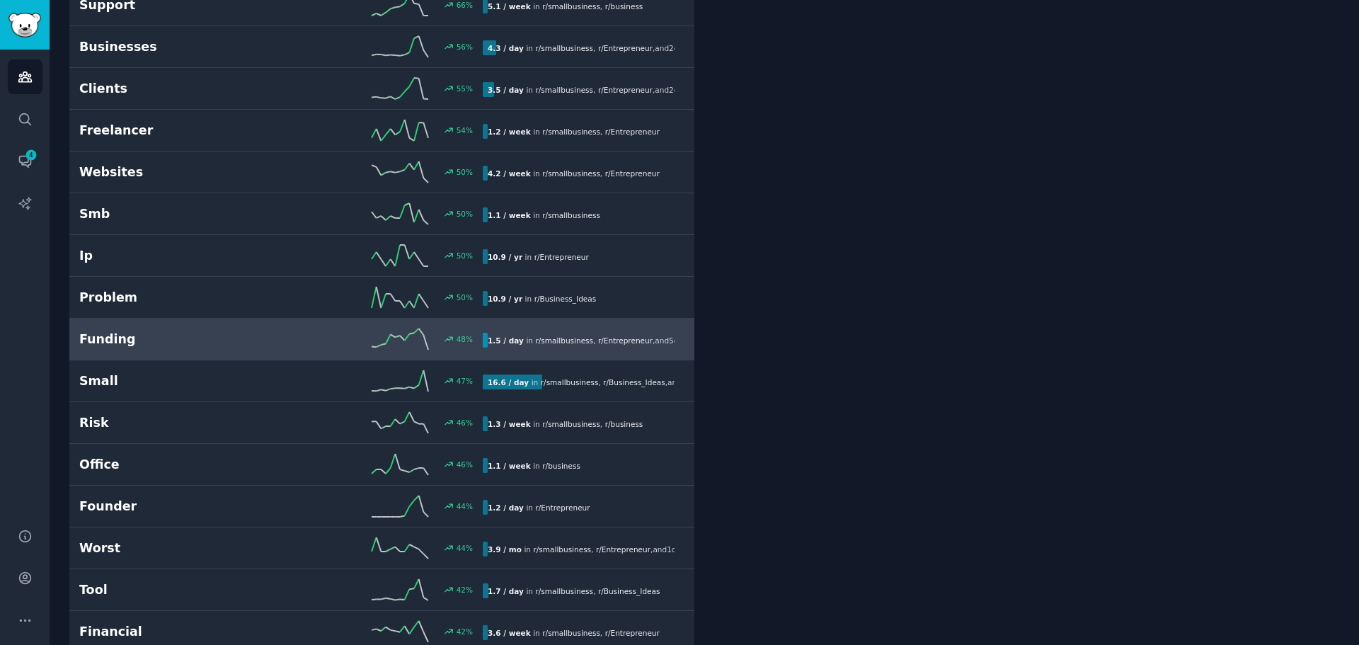
click at [611, 341] on span "r/ Entrepreneur" at bounding box center [625, 340] width 55 height 8
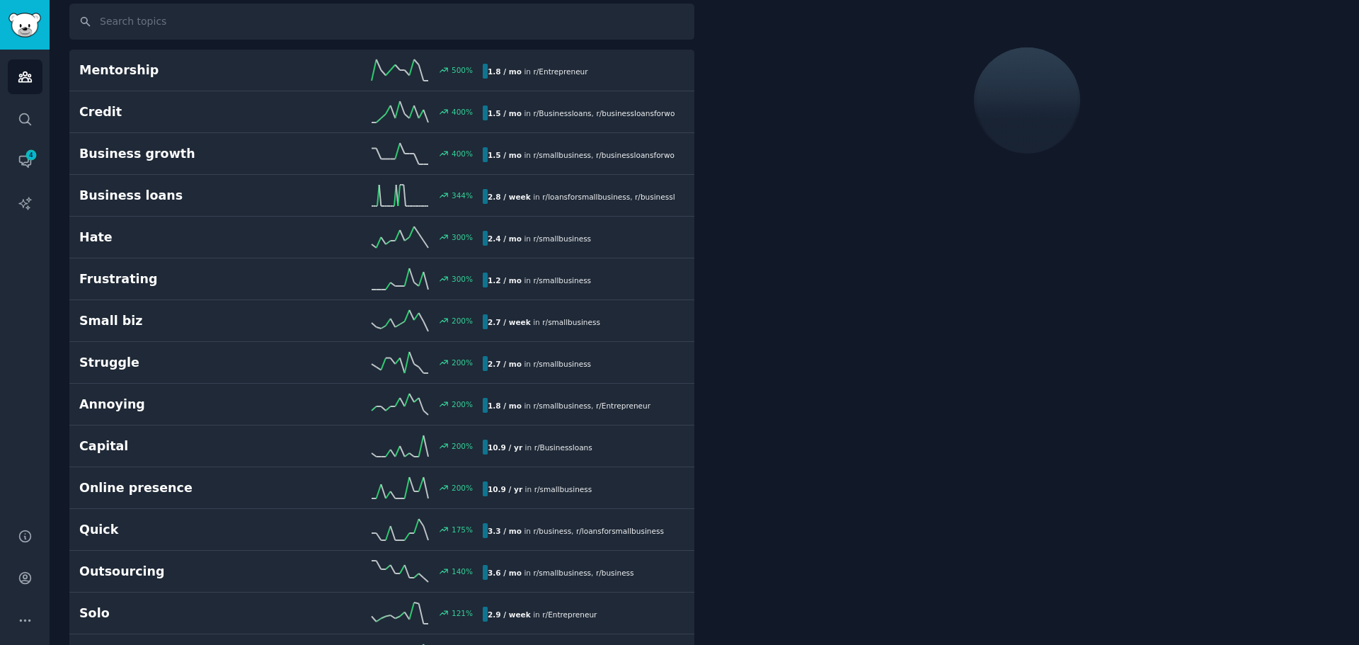
scroll to position [80, 0]
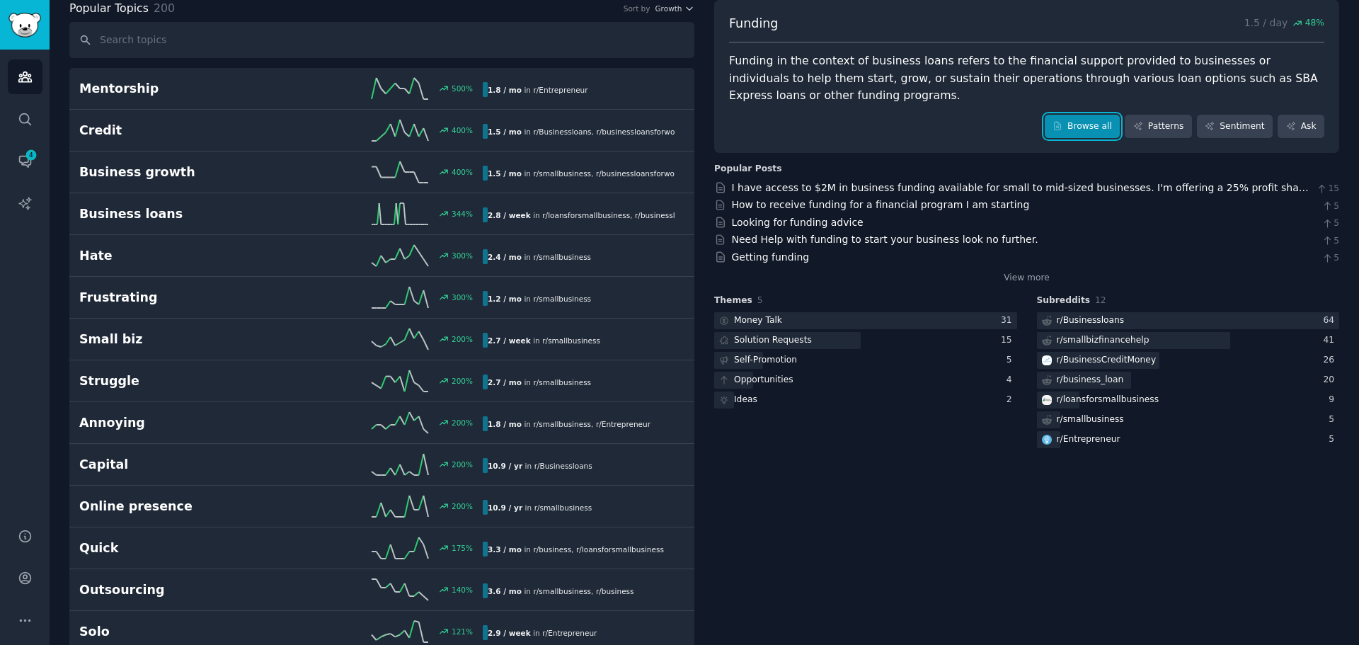
click at [1073, 117] on link "Browse all" at bounding box center [1083, 127] width 76 height 24
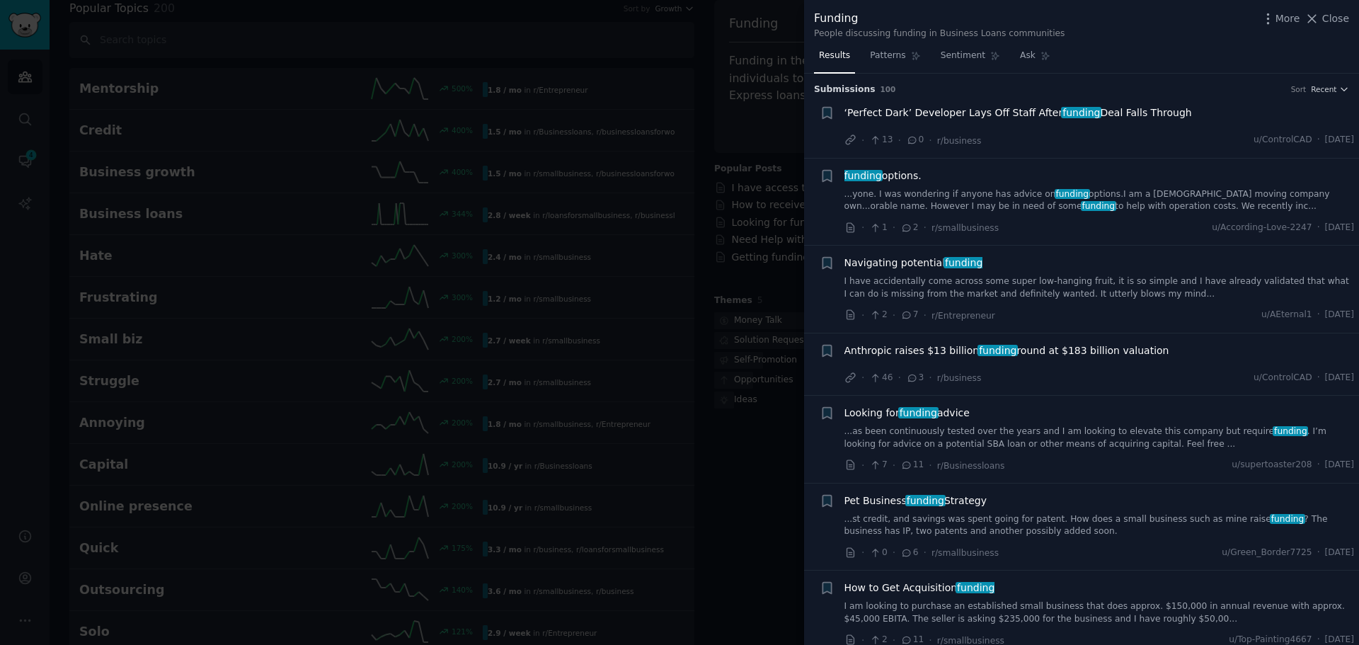
click at [1013, 196] on link "...yone. I was wondering if anyone has advice on funding options.I am a [DEMOGR…" at bounding box center [1100, 200] width 511 height 25
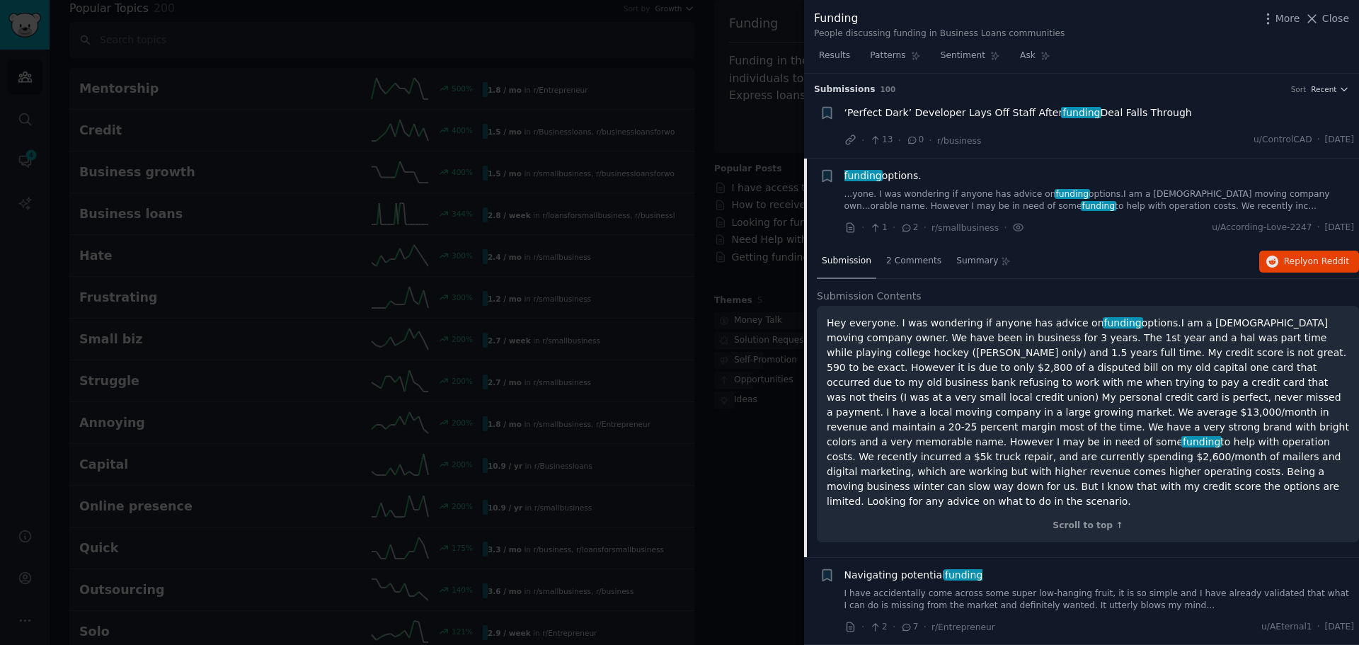
scroll to position [85, 0]
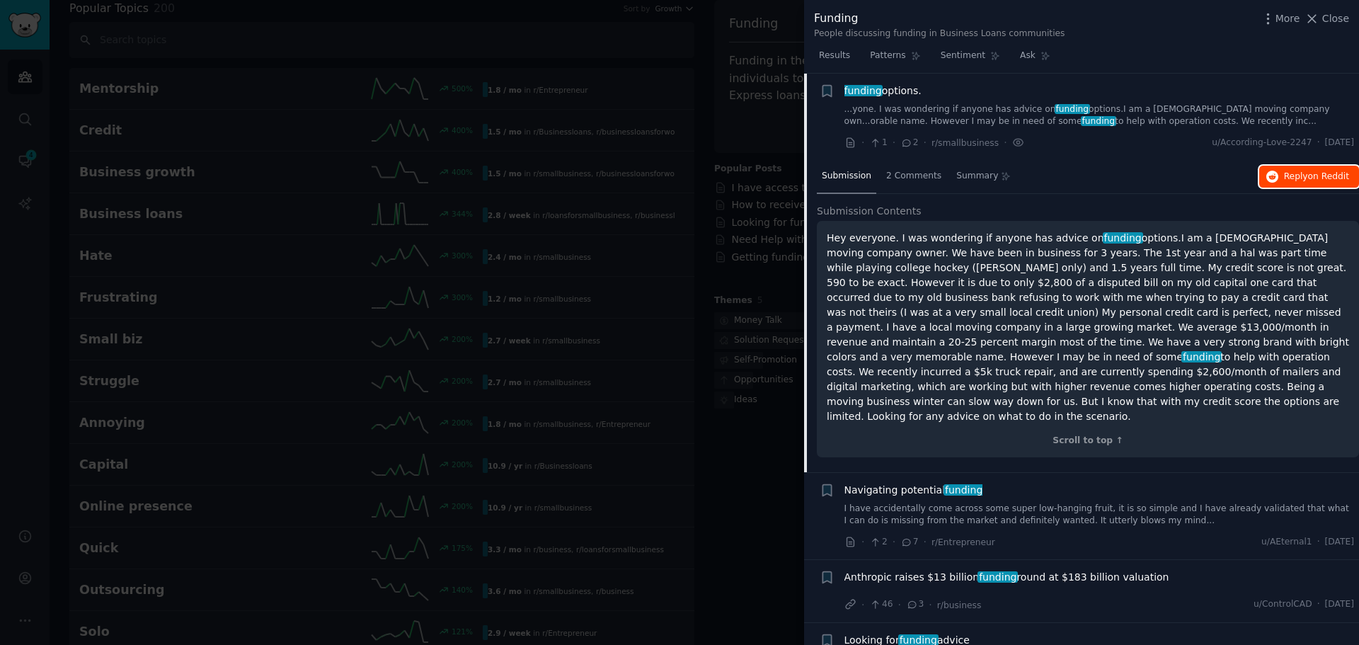
click at [1299, 184] on button "Reply on Reddit" at bounding box center [1310, 177] width 100 height 23
click at [1001, 108] on link "...yone. I was wondering if anyone has advice on funding options.I am a [DEMOGR…" at bounding box center [1100, 115] width 511 height 25
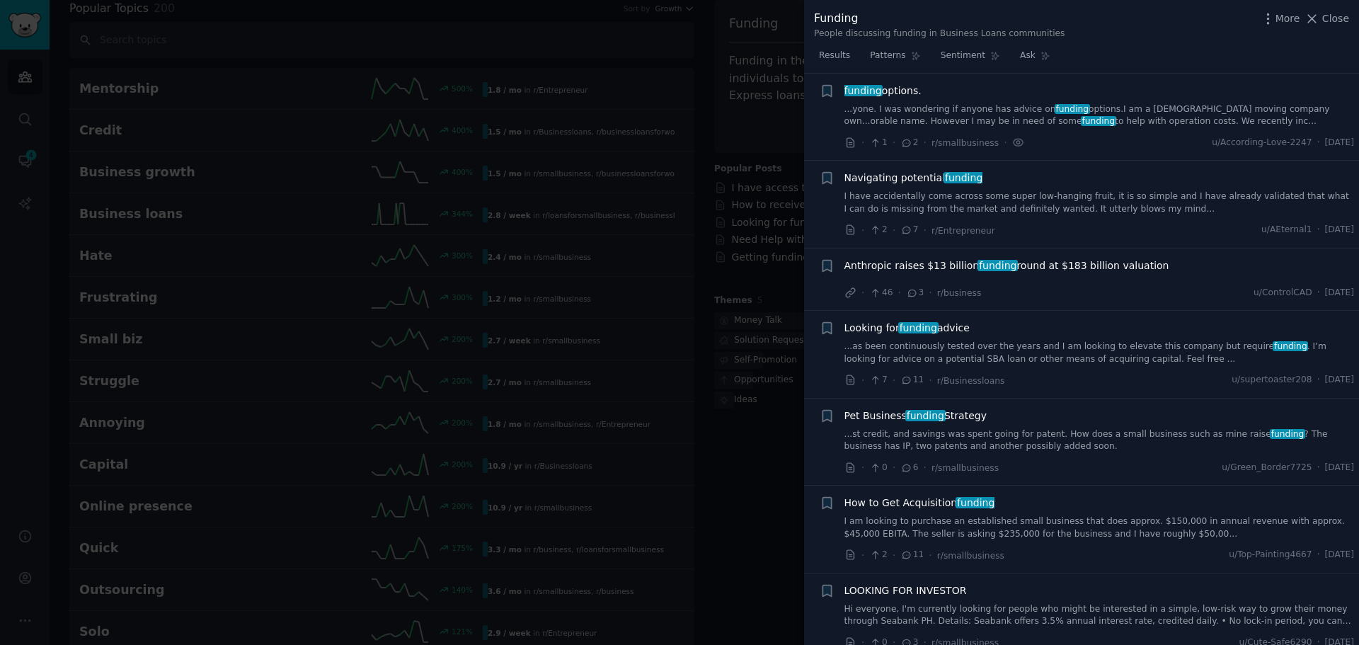
click at [1022, 202] on link "I have accidentally come across some super low-hanging fruit, it is so simple a…" at bounding box center [1100, 202] width 511 height 25
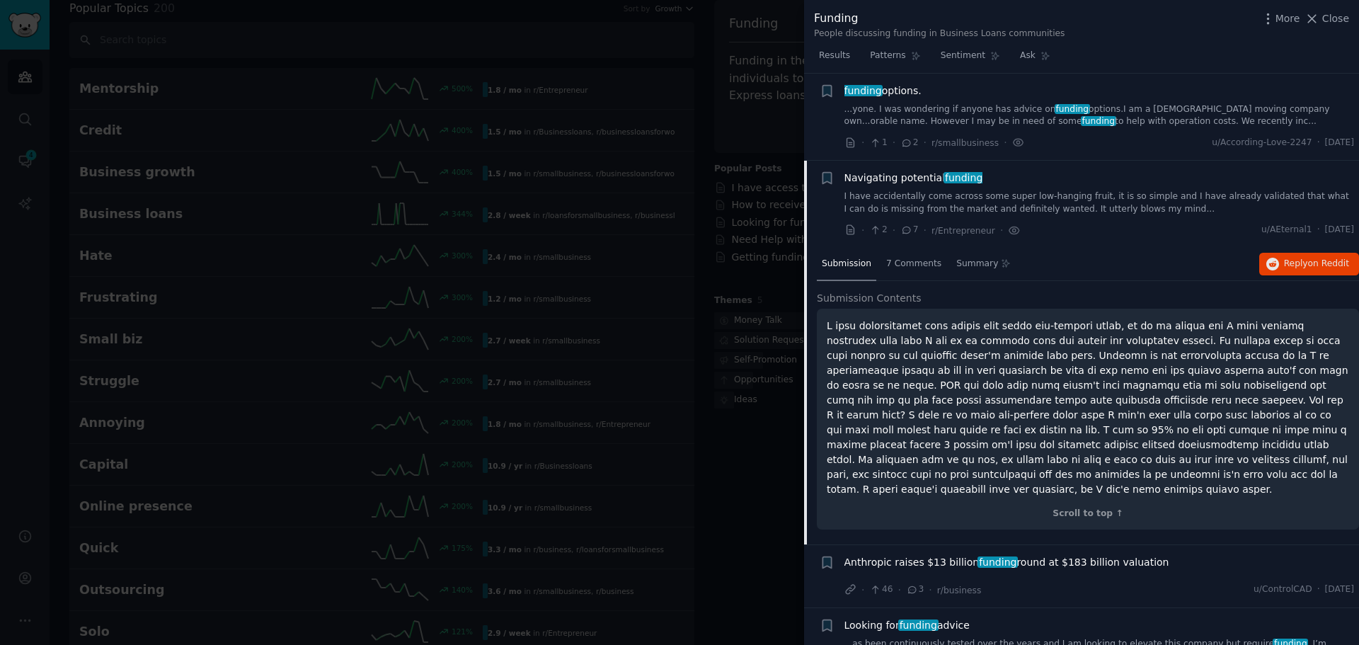
scroll to position [173, 0]
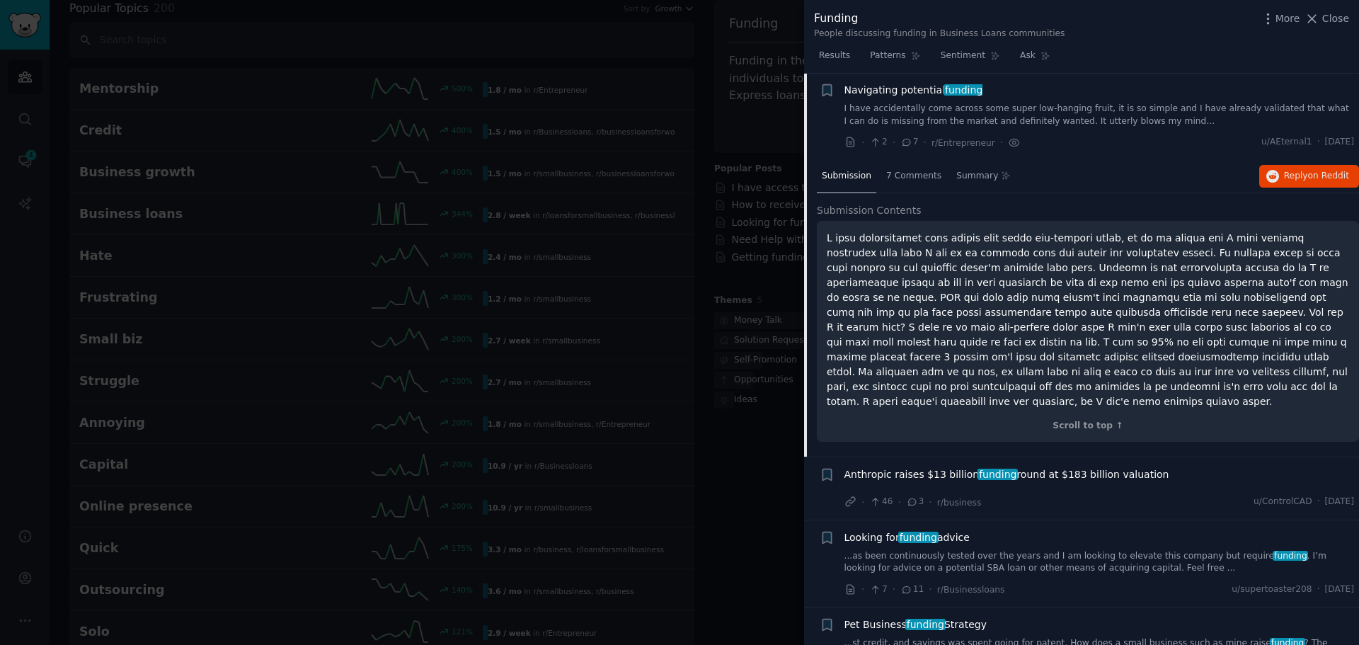
click at [1073, 115] on link "I have accidentally come across some super low-hanging fruit, it is so simple a…" at bounding box center [1100, 115] width 511 height 25
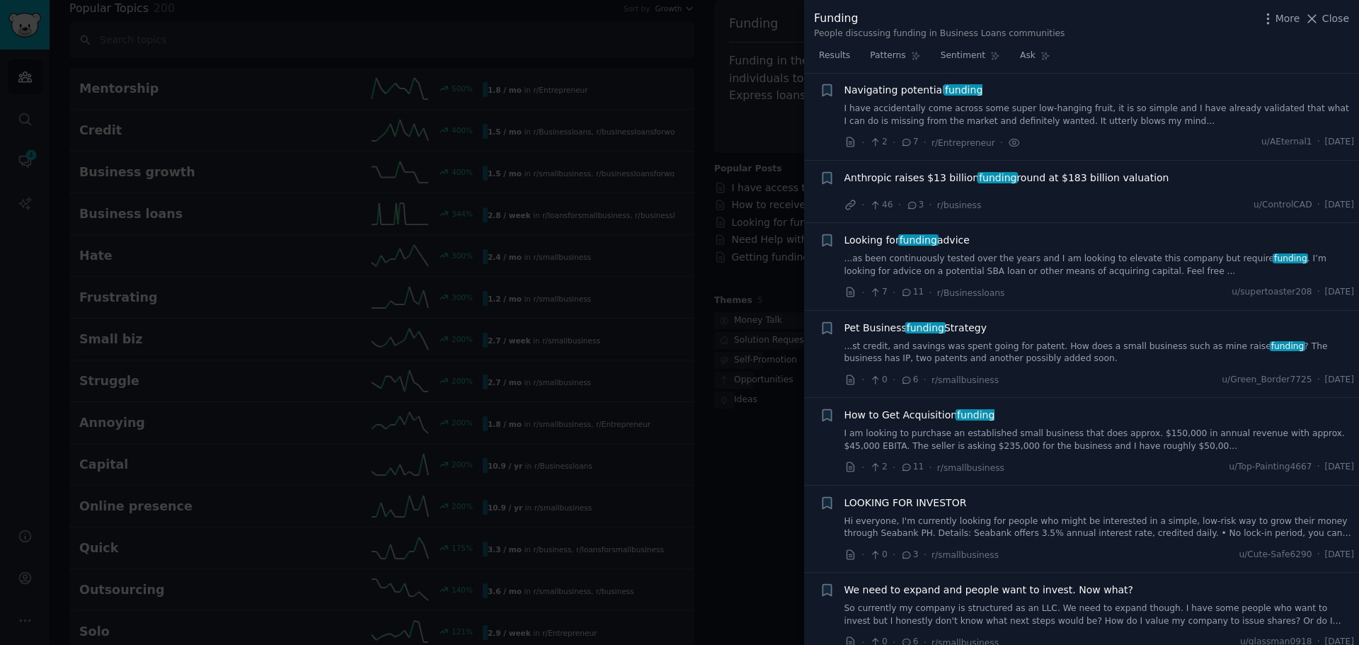
click at [998, 260] on link "...as been continuously tested over the years and I am looking to elevate this …" at bounding box center [1100, 265] width 511 height 25
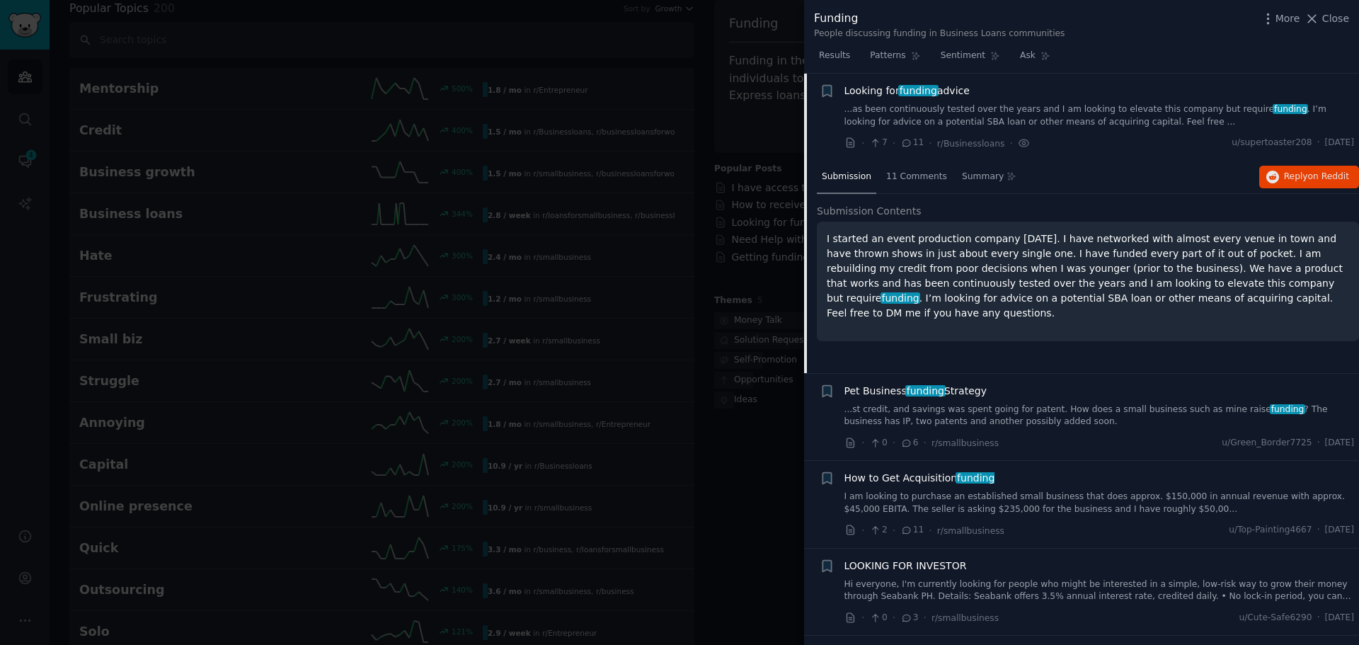
scroll to position [323, 0]
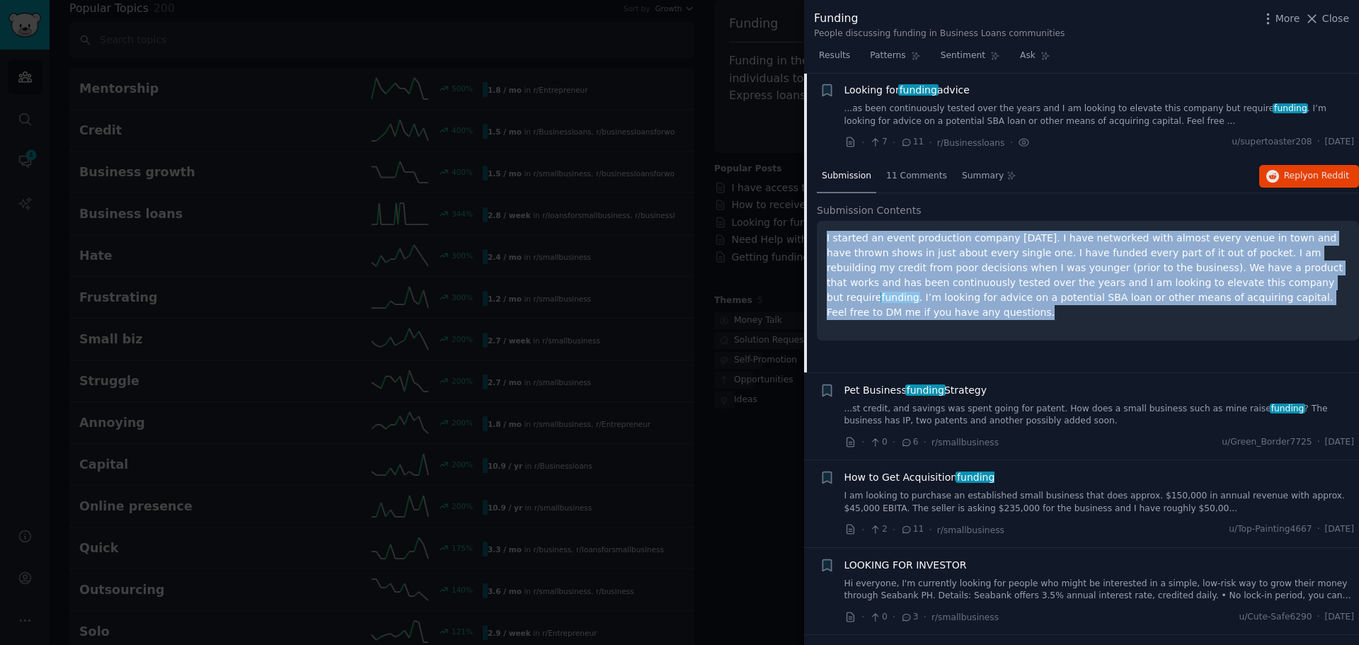
drag, startPoint x: 1325, startPoint y: 300, endPoint x: 828, endPoint y: 241, distance: 500.5
click at [828, 241] on p "I started an event production company [DATE]. I have networked with almost ever…" at bounding box center [1088, 275] width 523 height 89
copy p "I started an event production company [DATE]. I have networked with almost ever…"
click at [1299, 175] on span "Reply on Reddit" at bounding box center [1316, 176] width 65 height 13
click at [1007, 113] on link "...as been continuously tested over the years and I am looking to elevate this …" at bounding box center [1100, 115] width 511 height 25
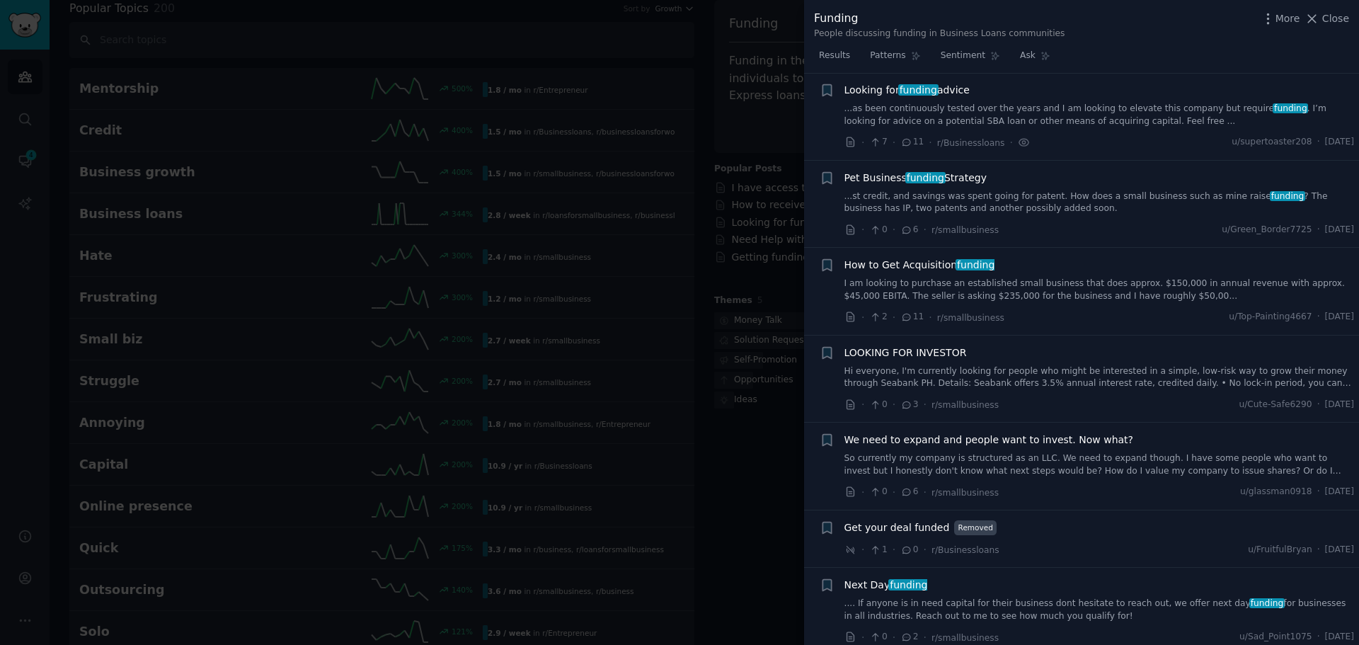
click at [1028, 190] on link "...st credit, and savings was spent going for patent. How does a small business…" at bounding box center [1100, 202] width 511 height 25
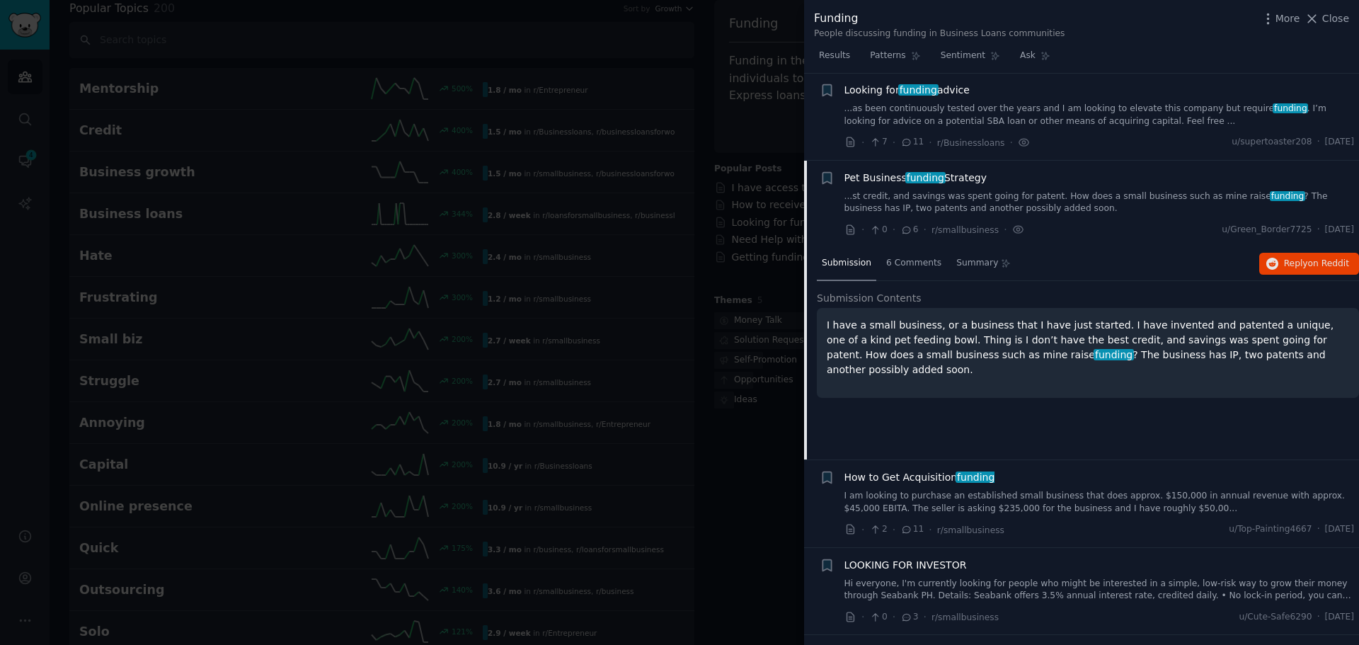
scroll to position [410, 0]
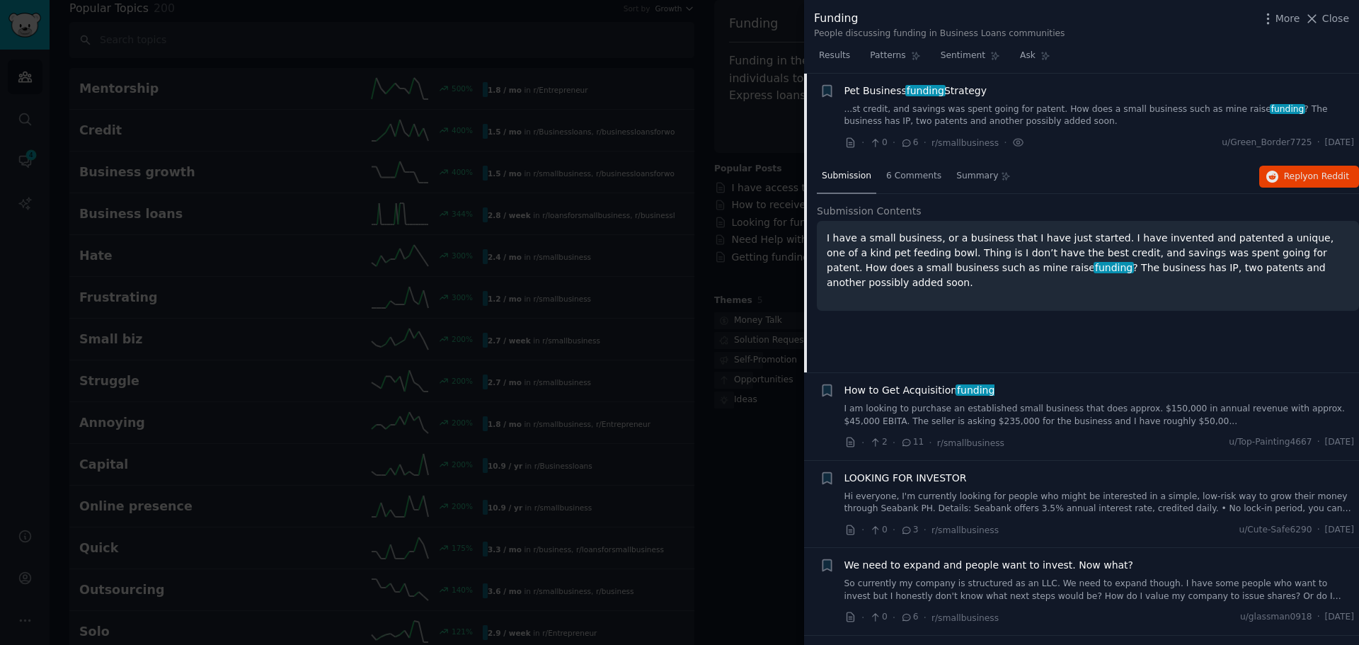
click at [700, 172] on div at bounding box center [679, 322] width 1359 height 645
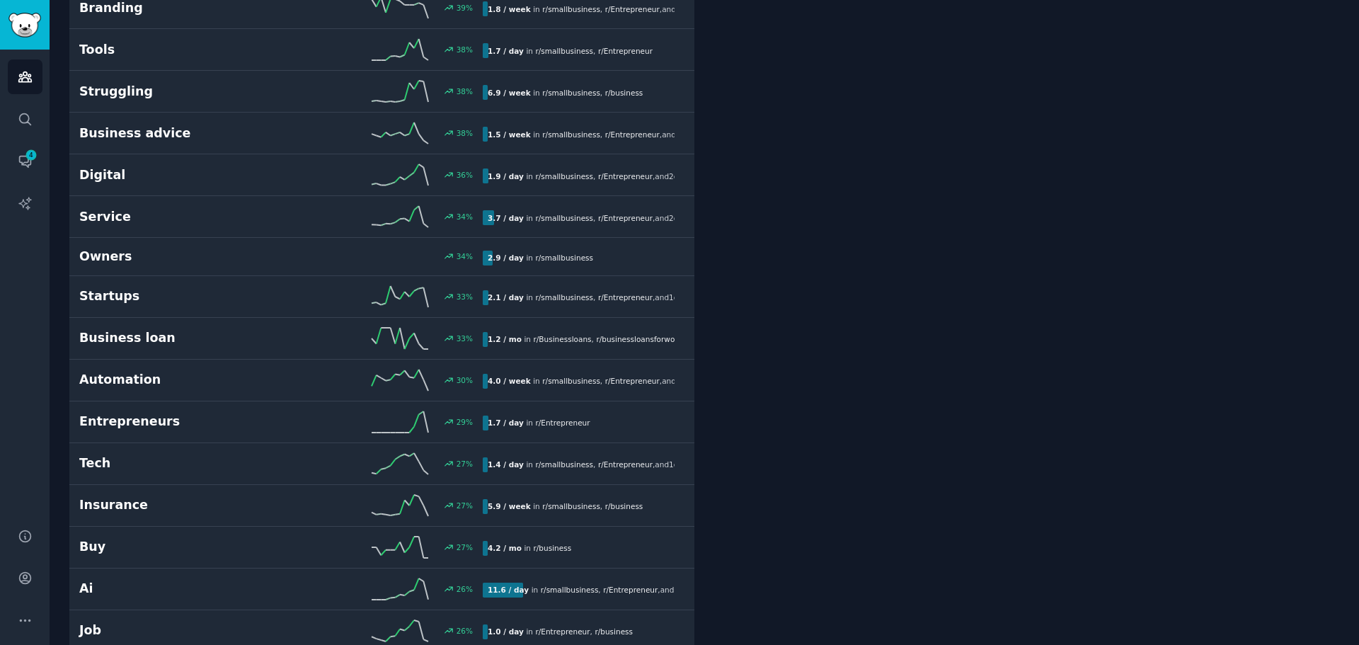
scroll to position [1992, 0]
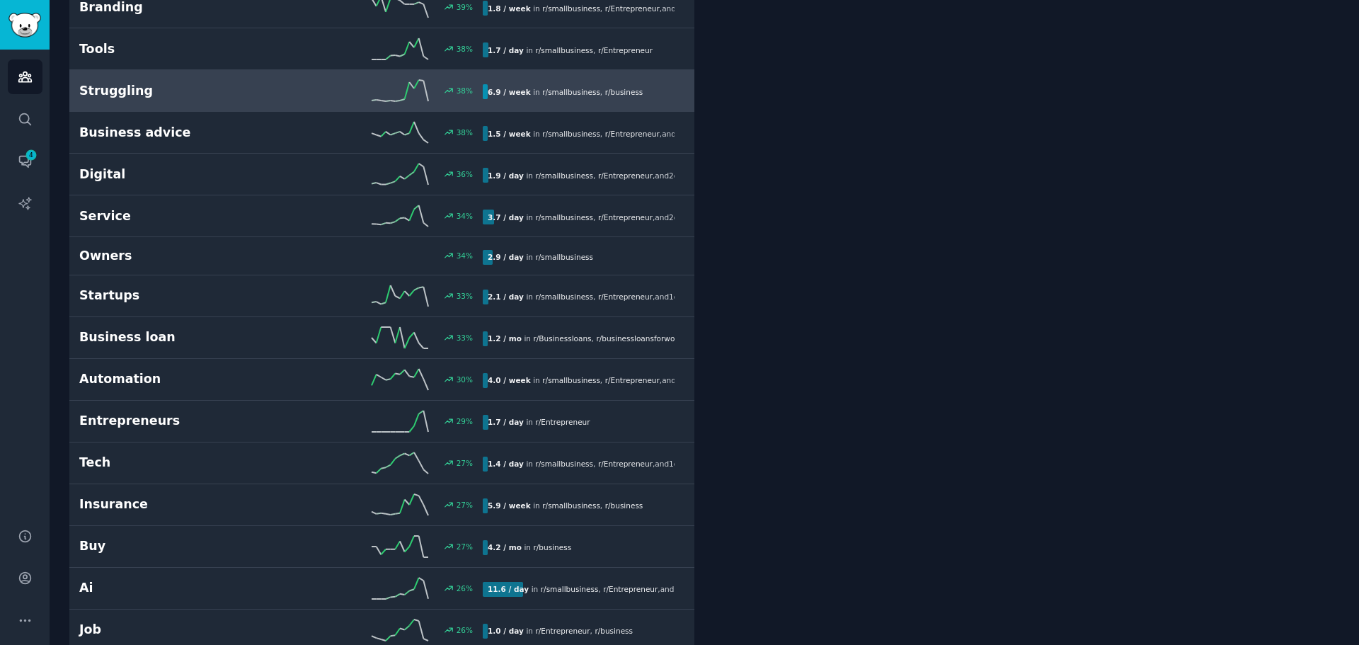
click at [580, 91] on span "r/ smallbusiness" at bounding box center [571, 92] width 58 height 8
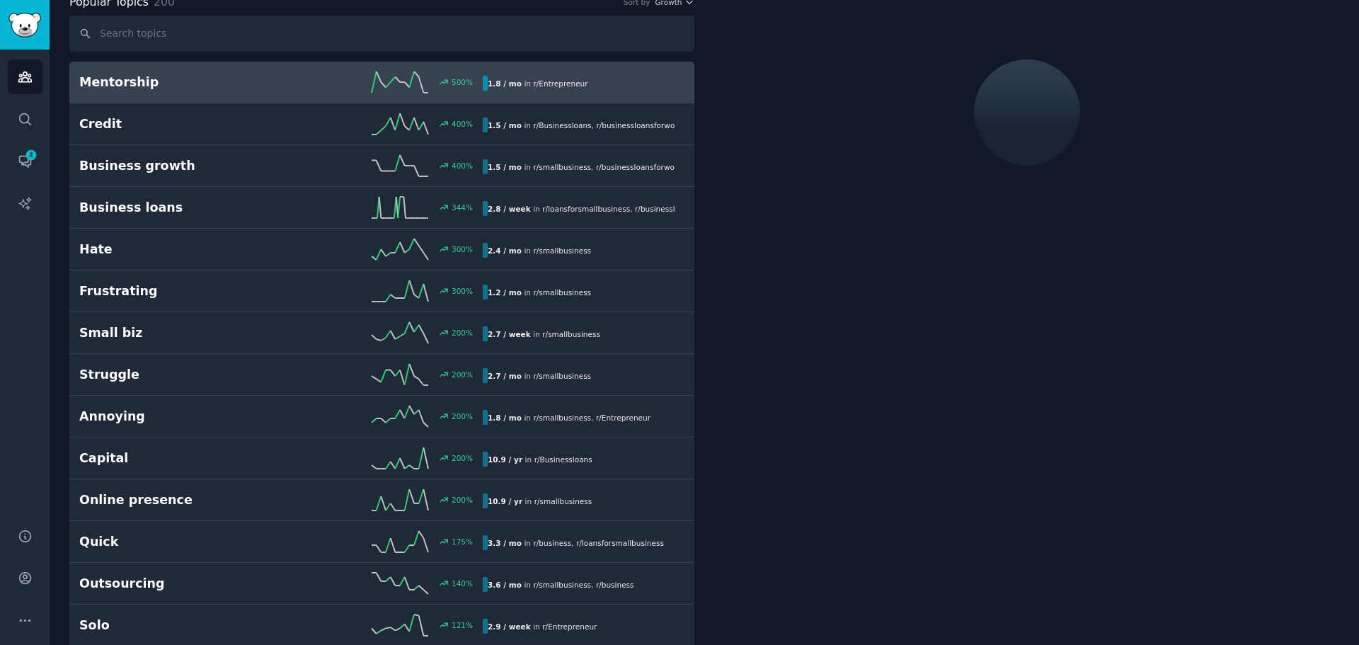
scroll to position [80, 0]
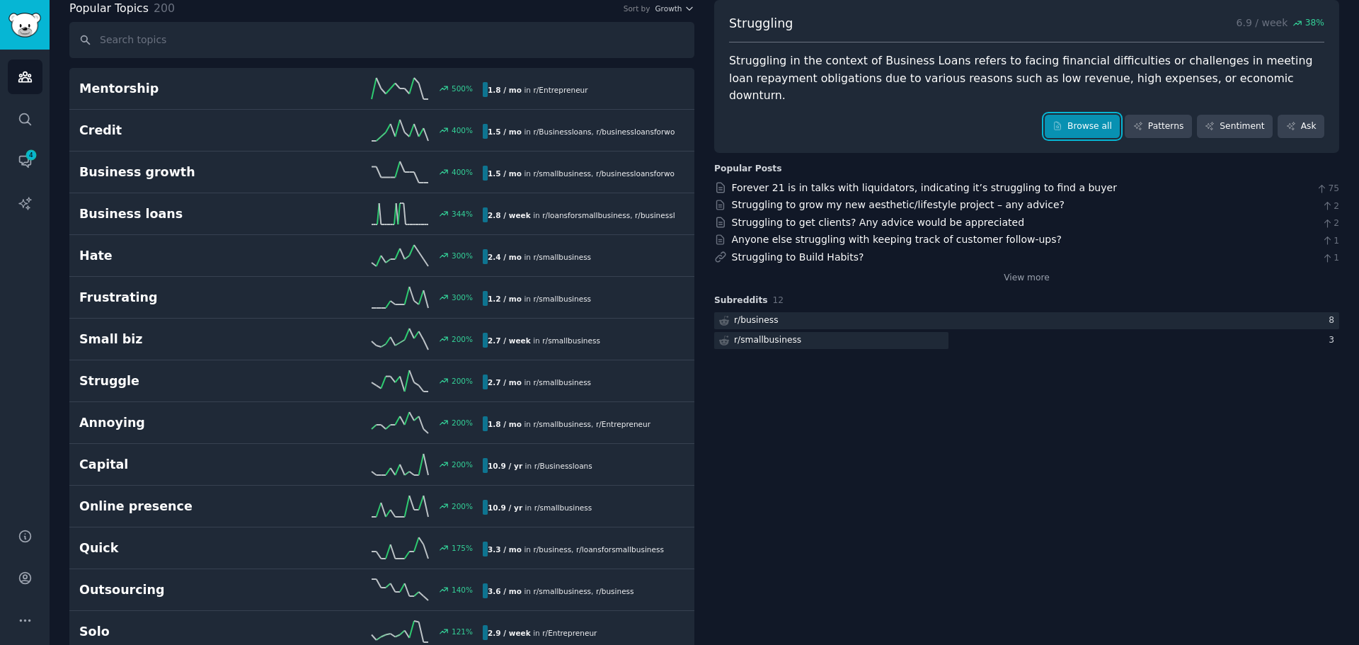
click at [1090, 115] on link "Browse all" at bounding box center [1083, 127] width 76 height 24
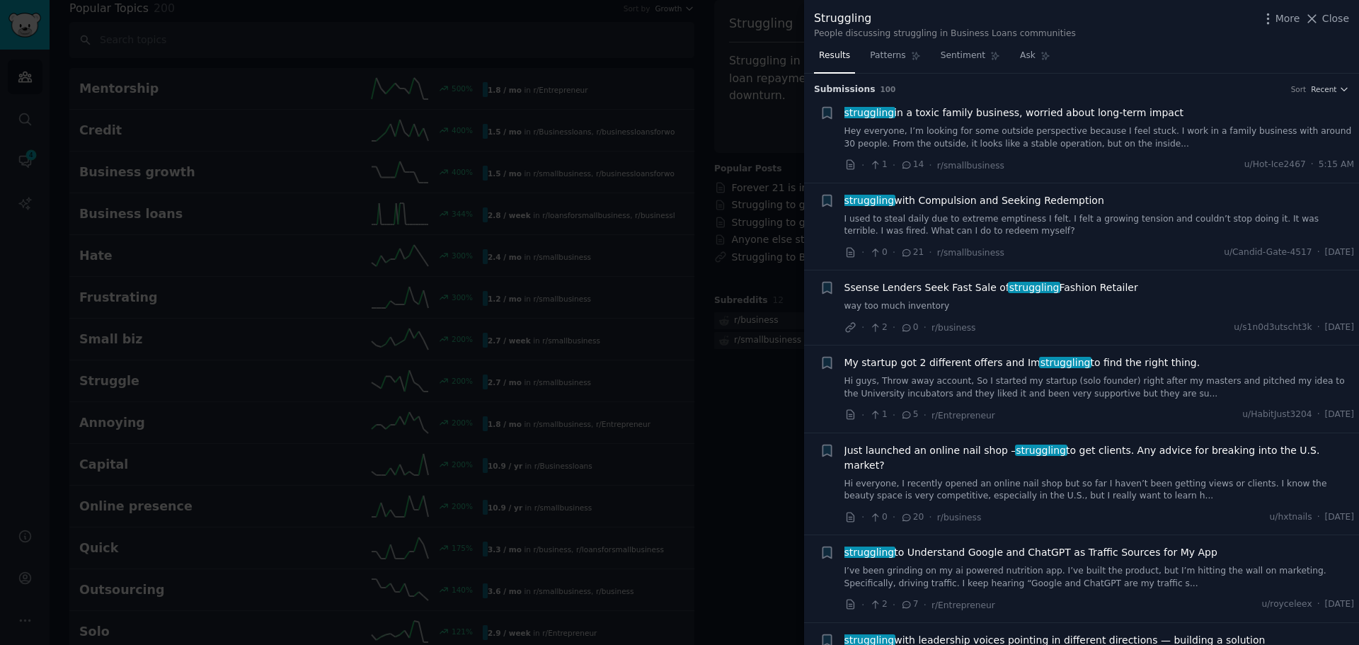
click at [735, 399] on div at bounding box center [679, 322] width 1359 height 645
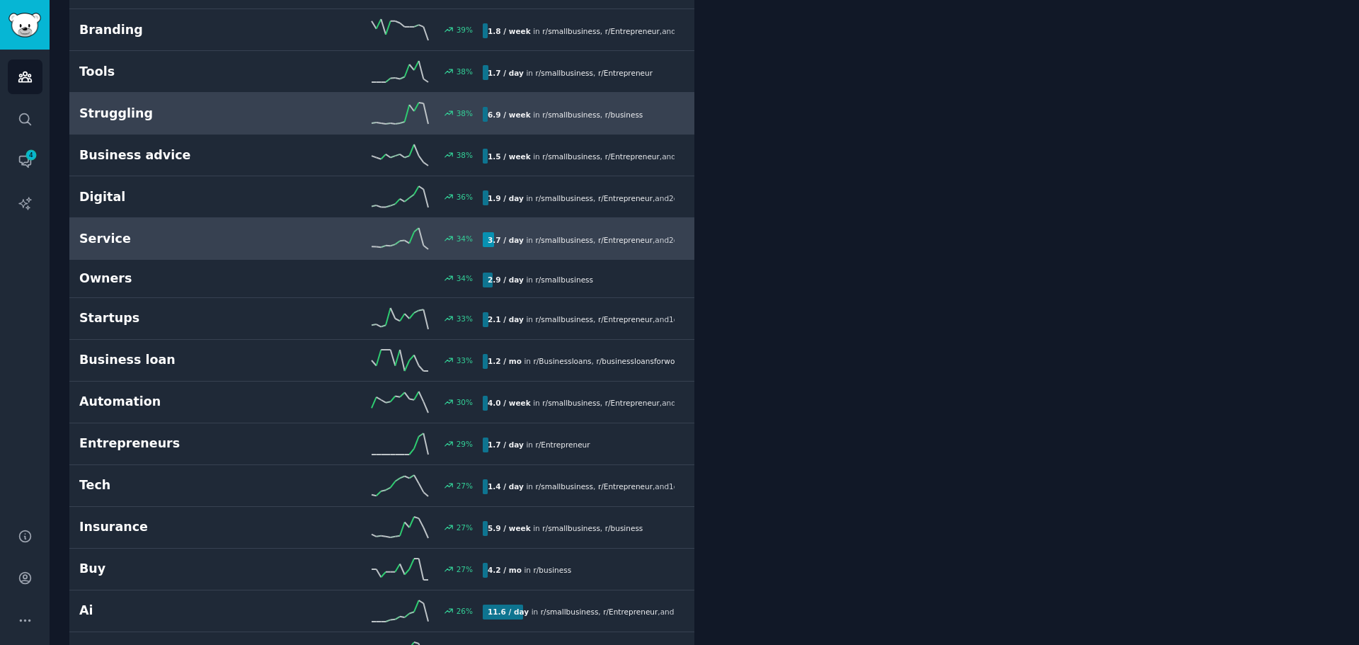
scroll to position [1992, 0]
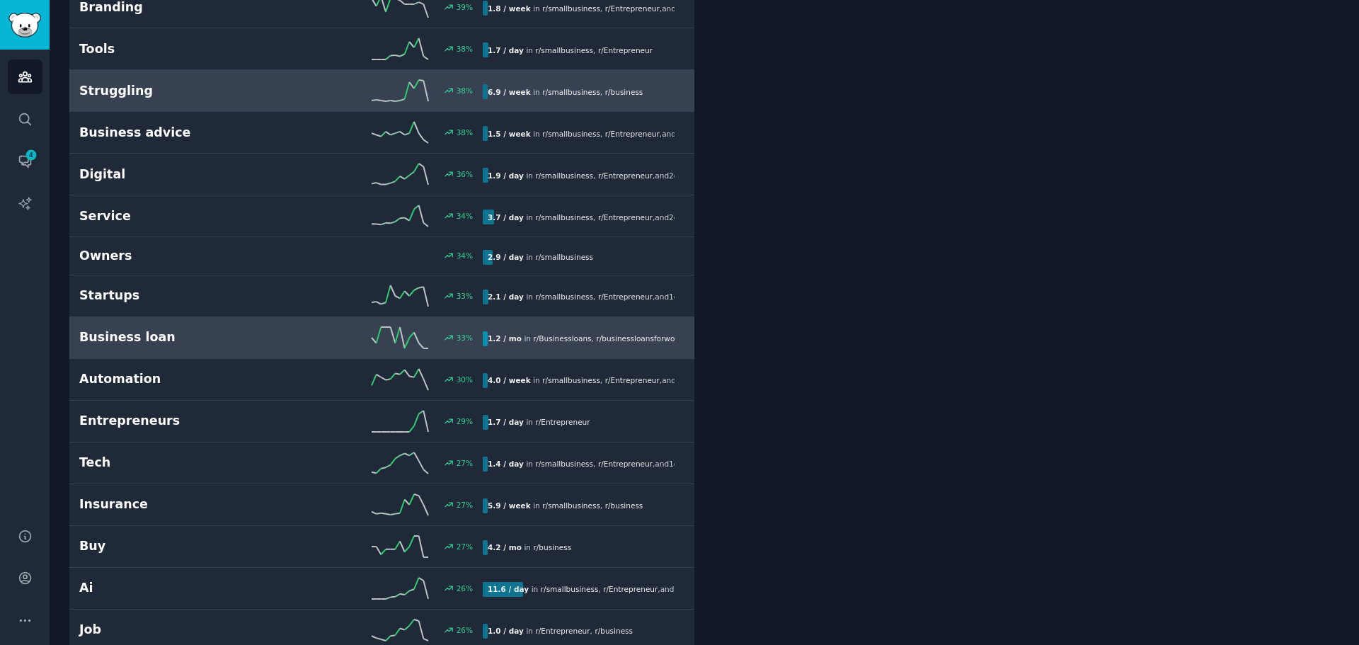
click at [585, 353] on link "Business loan 33 % 1.2 / mo in r/ Businessloans , r/ businessloansforwomen , an…" at bounding box center [381, 338] width 625 height 42
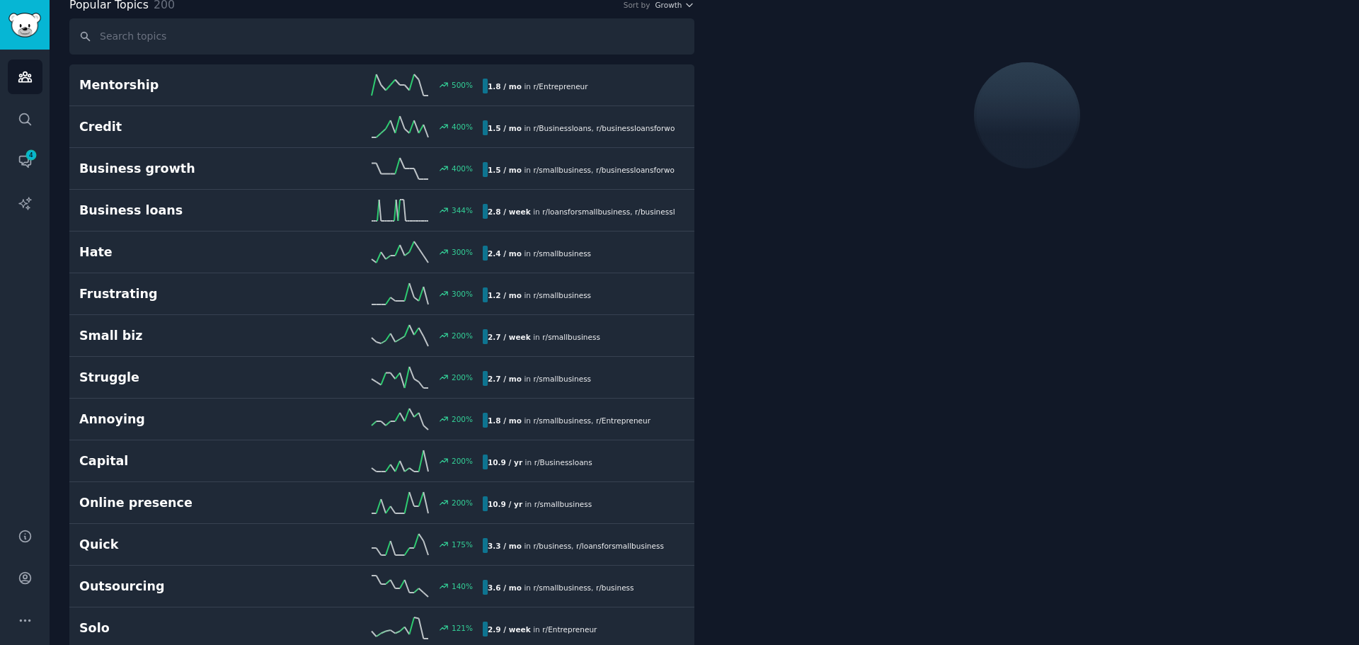
scroll to position [80, 0]
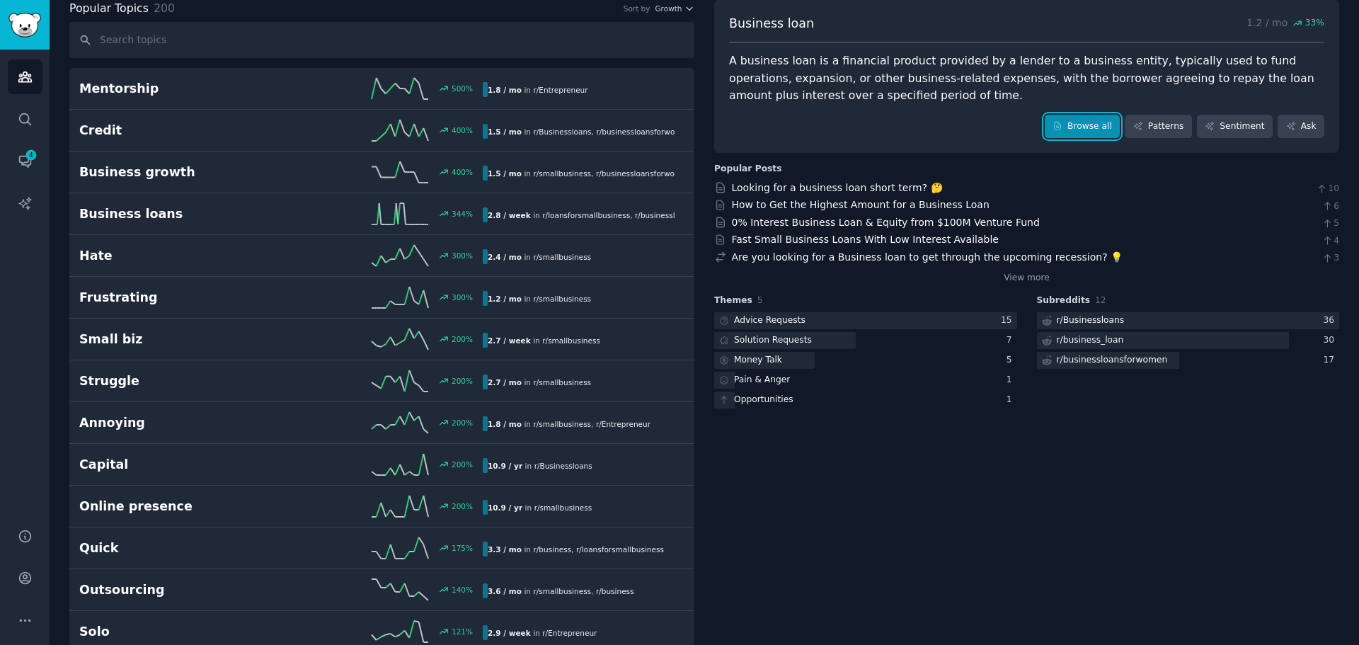
click at [1077, 130] on link "Browse all" at bounding box center [1083, 127] width 76 height 24
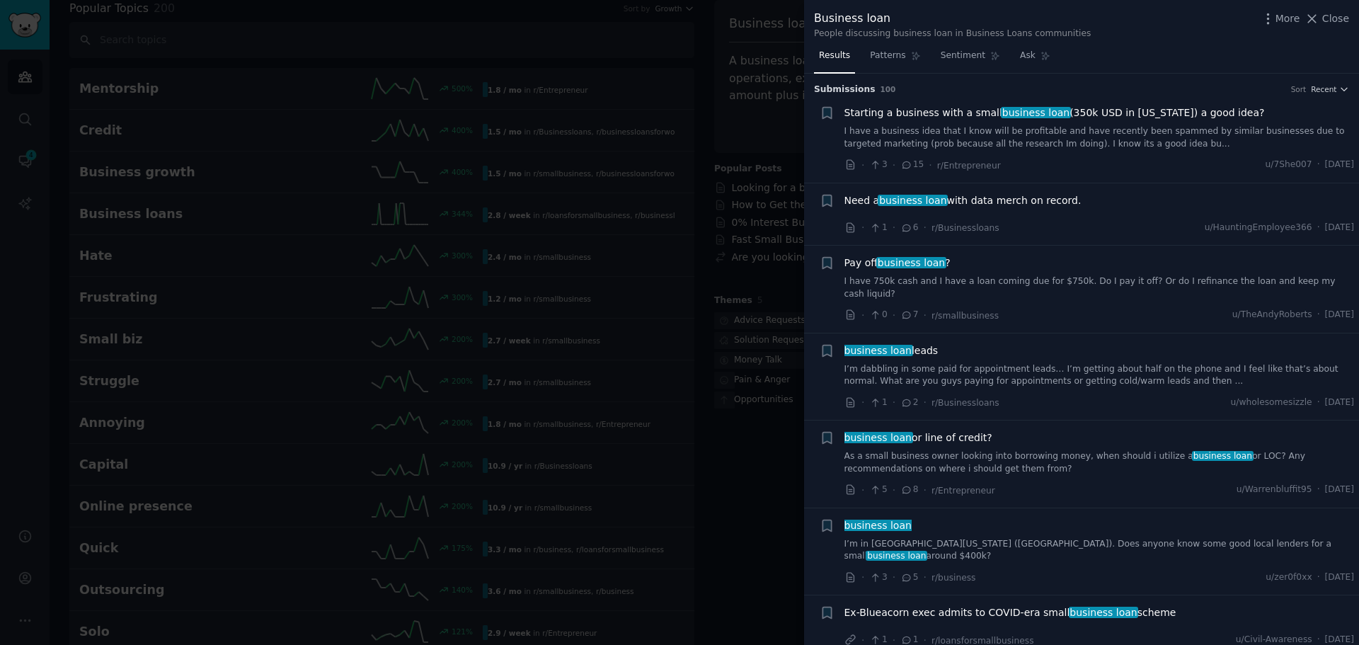
click at [711, 51] on div at bounding box center [679, 322] width 1359 height 645
